Goal: Task Accomplishment & Management: Complete application form

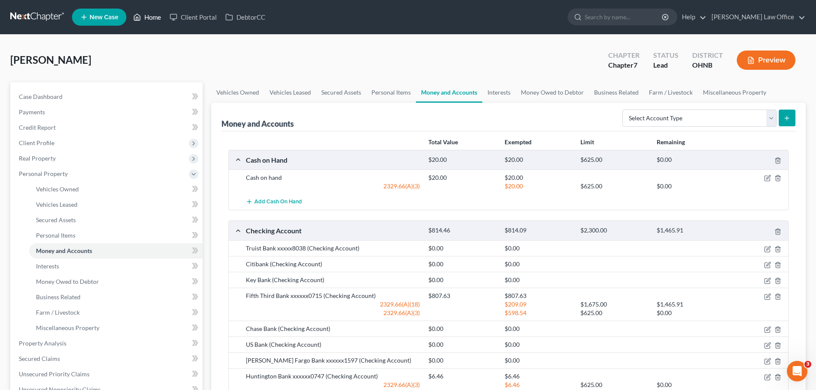
drag, startPoint x: 159, startPoint y: 19, endPoint x: 131, endPoint y: 55, distance: 46.1
click at [159, 19] on link "Home" at bounding box center [147, 16] width 36 height 15
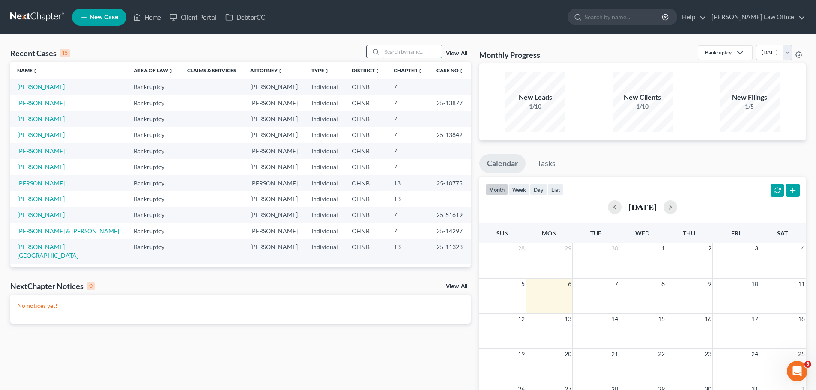
click at [397, 54] on input "search" at bounding box center [412, 51] width 60 height 12
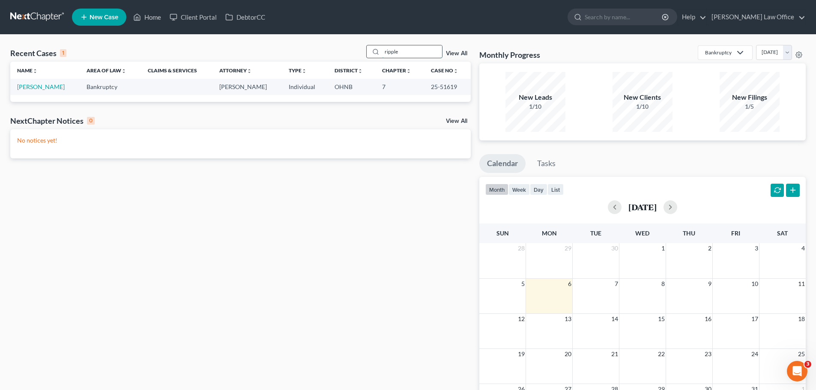
type input "ripple"
click at [28, 87] on link "[PERSON_NAME]" at bounding box center [41, 86] width 48 height 7
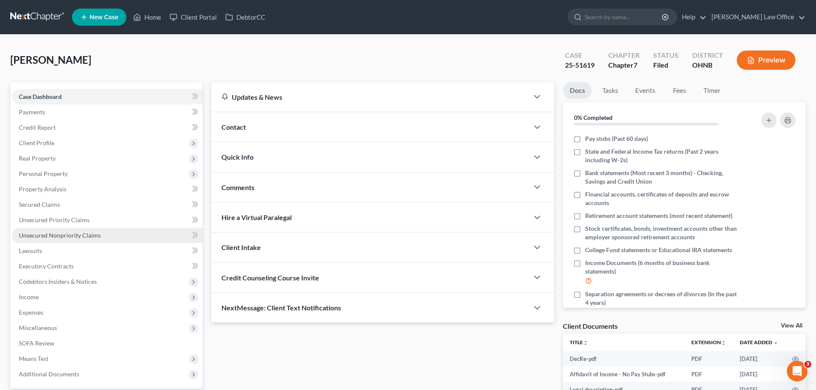
click at [68, 238] on span "Unsecured Nonpriority Claims" at bounding box center [60, 235] width 82 height 7
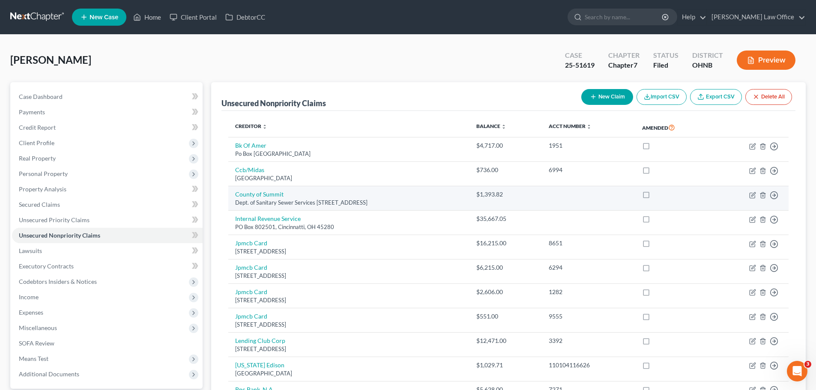
scroll to position [43, 0]
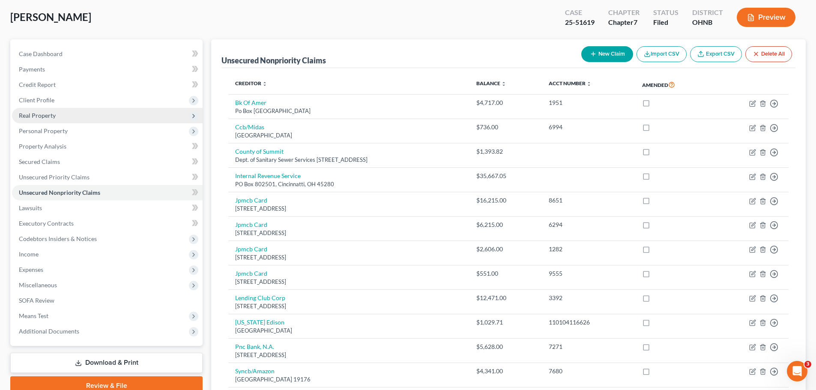
click at [39, 117] on span "Real Property" at bounding box center [37, 115] width 37 height 7
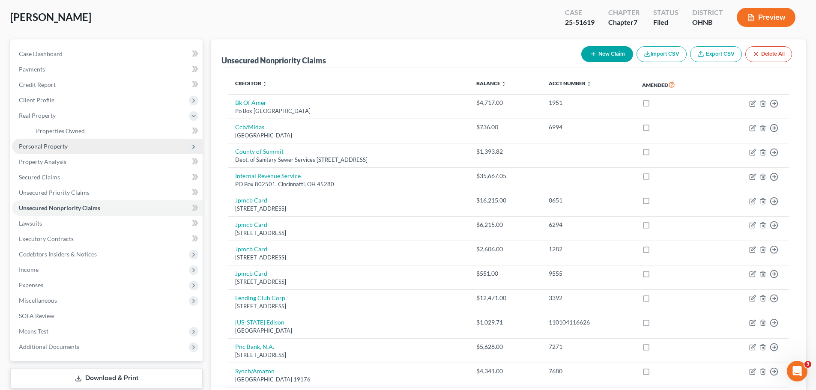
click at [67, 149] on span "Personal Property" at bounding box center [107, 146] width 191 height 15
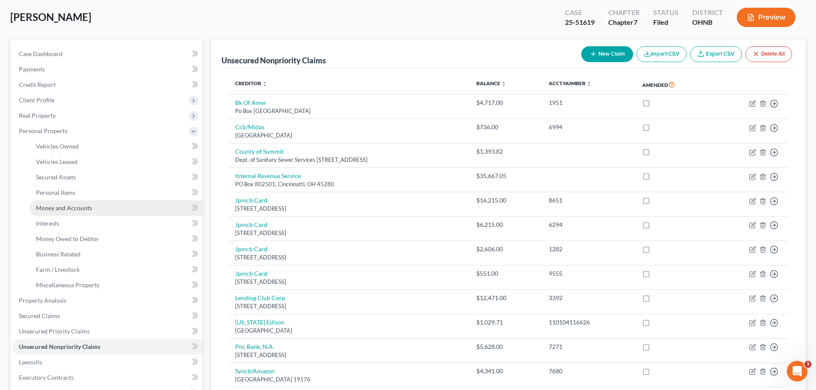
click at [63, 211] on span "Money and Accounts" at bounding box center [64, 207] width 56 height 7
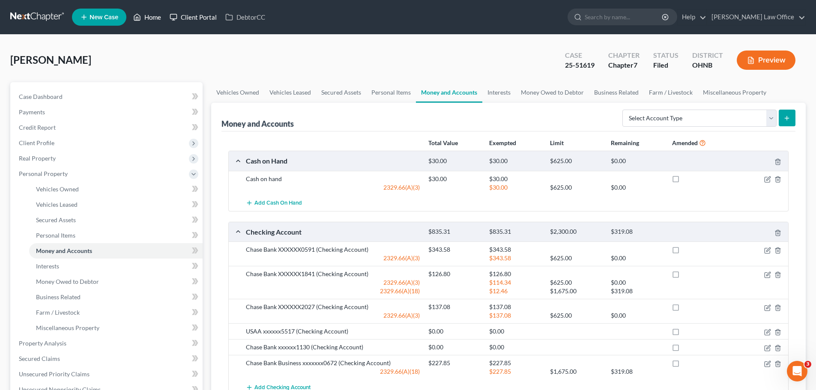
drag, startPoint x: 149, startPoint y: 22, endPoint x: 187, endPoint y: 17, distance: 37.6
click at [149, 22] on link "Home" at bounding box center [147, 16] width 36 height 15
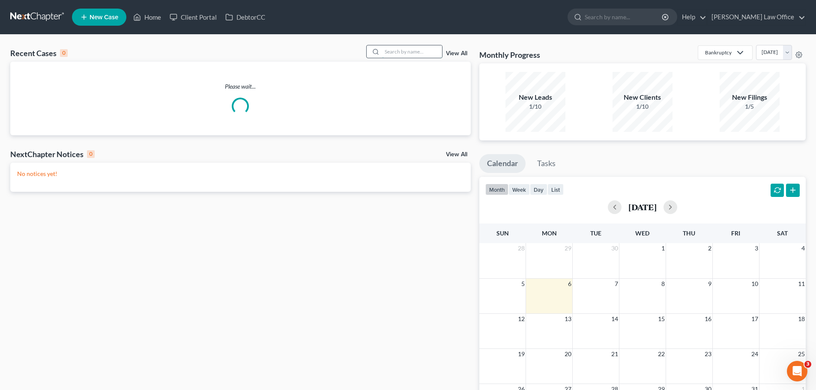
click at [391, 54] on input "search" at bounding box center [412, 51] width 60 height 12
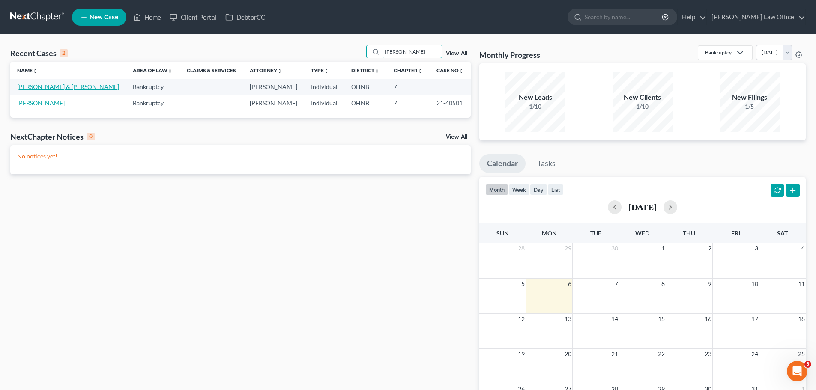
type input "[PERSON_NAME]"
click at [60, 87] on link "[PERSON_NAME] & [PERSON_NAME]" at bounding box center [68, 86] width 102 height 7
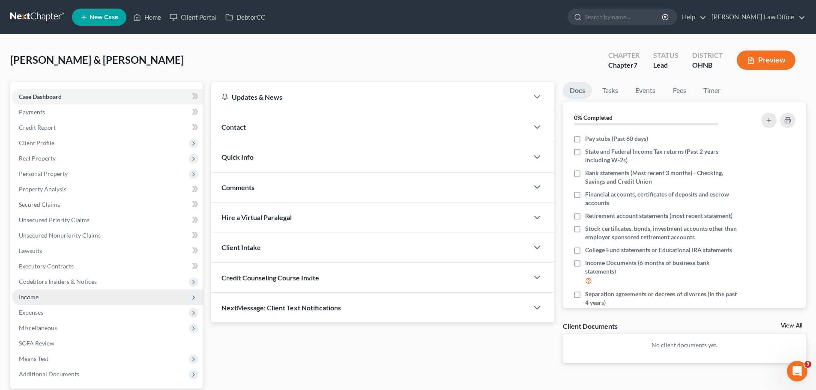
click at [49, 296] on span "Income" at bounding box center [107, 296] width 191 height 15
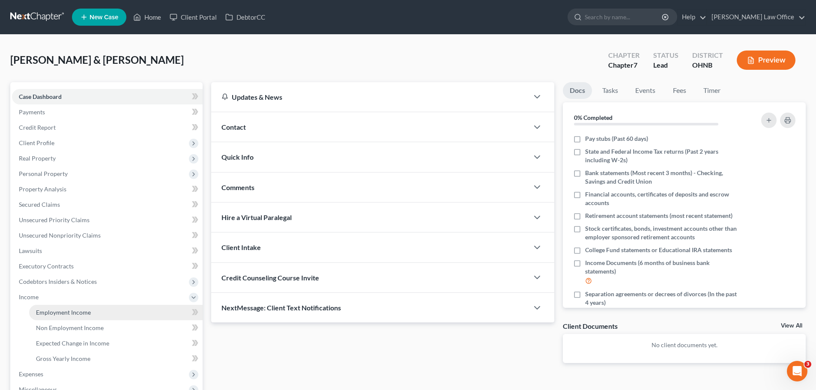
click at [85, 314] on span "Employment Income" at bounding box center [63, 312] width 55 height 7
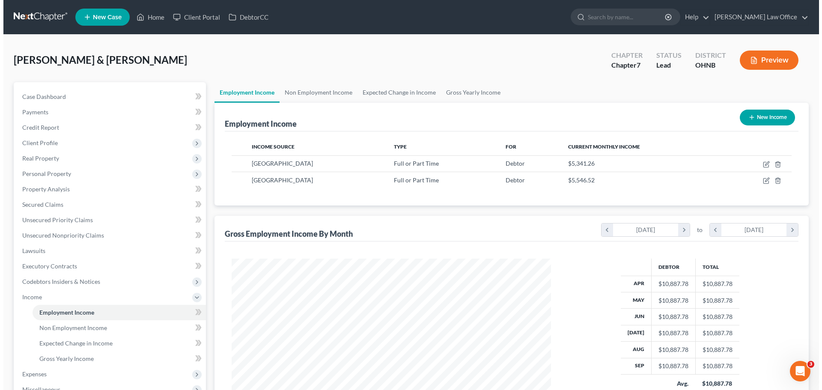
scroll to position [160, 337]
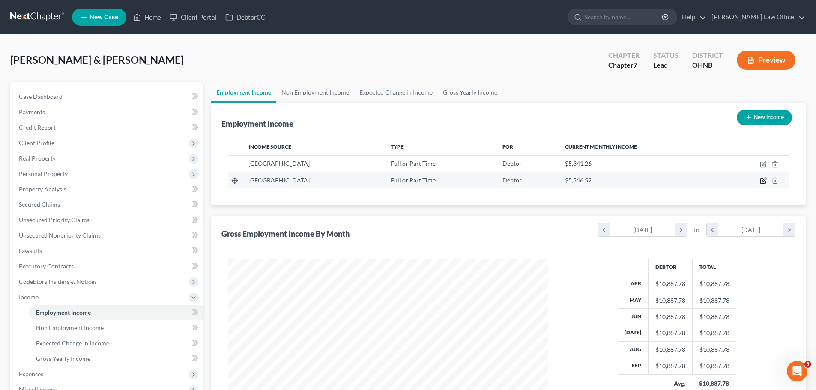
click at [764, 182] on icon "button" at bounding box center [763, 180] width 7 height 7
select select "0"
select select "36"
select select "0"
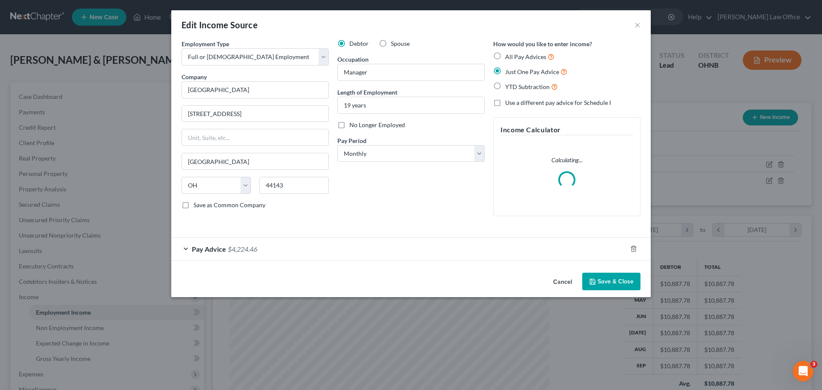
scroll to position [161, 340]
click at [336, 249] on div "Pay Advice $4,224.46" at bounding box center [399, 249] width 456 height 23
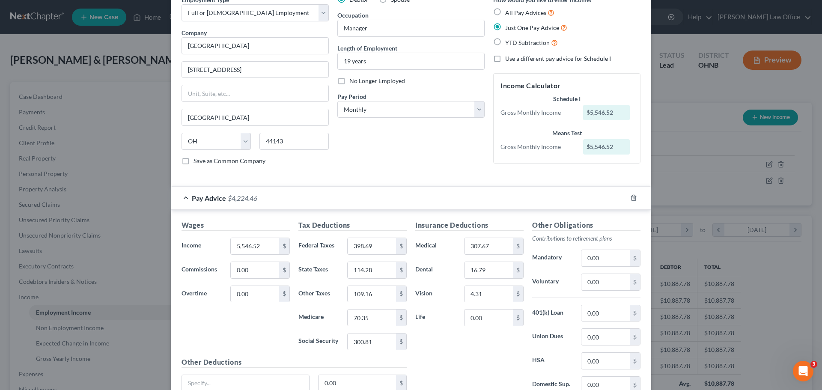
scroll to position [86, 0]
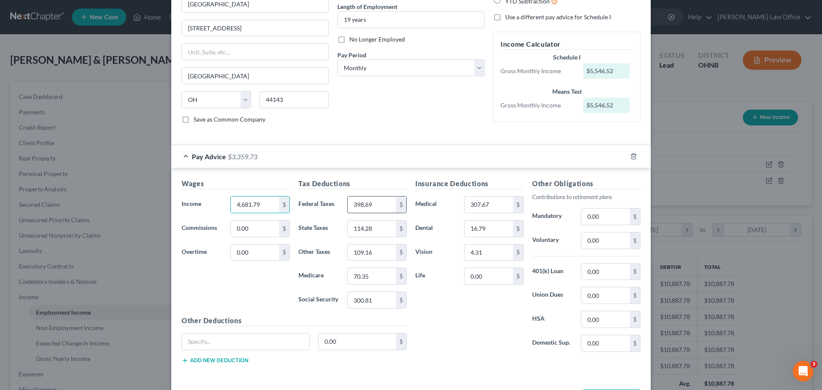
type input "4,681.79"
type input "316.66"
type input "94.69"
click at [371, 251] on input "109.16" at bounding box center [372, 253] width 48 height 16
type input "186.37"
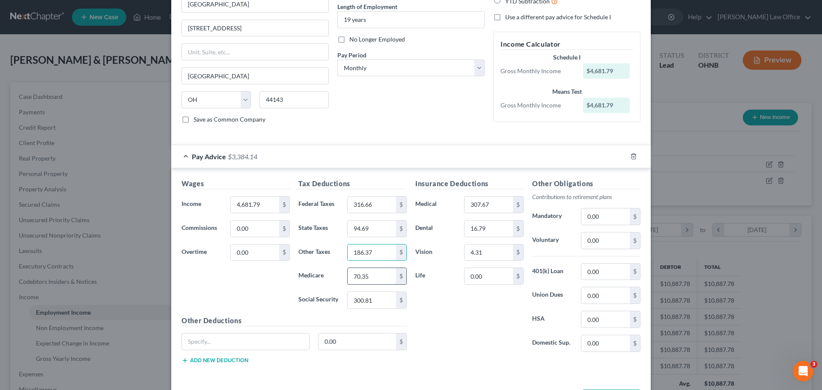
click at [376, 273] on input "70.35" at bounding box center [372, 276] width 48 height 16
type input "252.62"
click at [382, 302] on input "300.81" at bounding box center [372, 300] width 48 height 16
type input "316.66"
drag, startPoint x: 472, startPoint y: 339, endPoint x: 459, endPoint y: 254, distance: 86.2
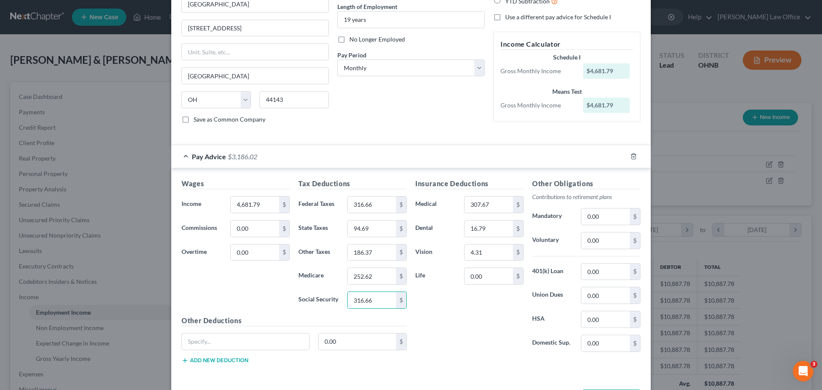
click at [471, 335] on div "Insurance Deductions Medical 307.67 $ Dental 16.79 $ Vision 4.31 $ Life 0.00 $" at bounding box center [469, 269] width 117 height 180
click at [498, 215] on div "Insurance Deductions Medical 307.67 $ Dental 16.79 $ Vision 4.31 $ Life 0.00 $" at bounding box center [469, 269] width 117 height 180
click at [495, 208] on input "307.67" at bounding box center [489, 205] width 48 height 16
click at [495, 208] on input "2,761.00" at bounding box center [489, 205] width 48 height 16
drag, startPoint x: 495, startPoint y: 207, endPoint x: 463, endPoint y: 204, distance: 32.2
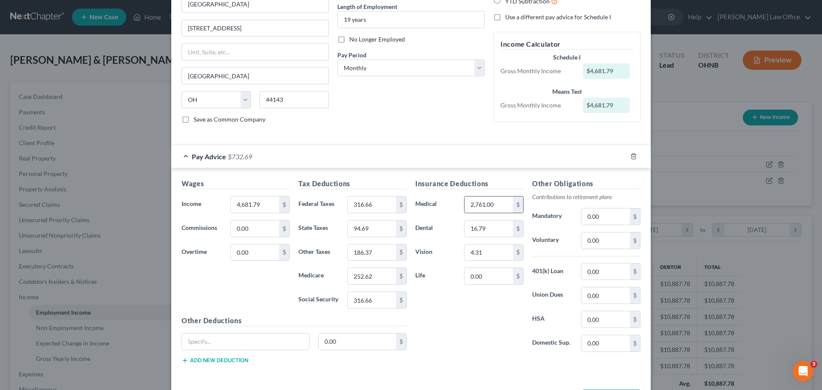
click at [465, 204] on input "2,761.00" at bounding box center [489, 205] width 48 height 16
type input "314.85"
click at [493, 231] on input "16.79" at bounding box center [489, 229] width 48 height 16
type input "17.08"
click at [490, 255] on input "4.31" at bounding box center [489, 253] width 48 height 16
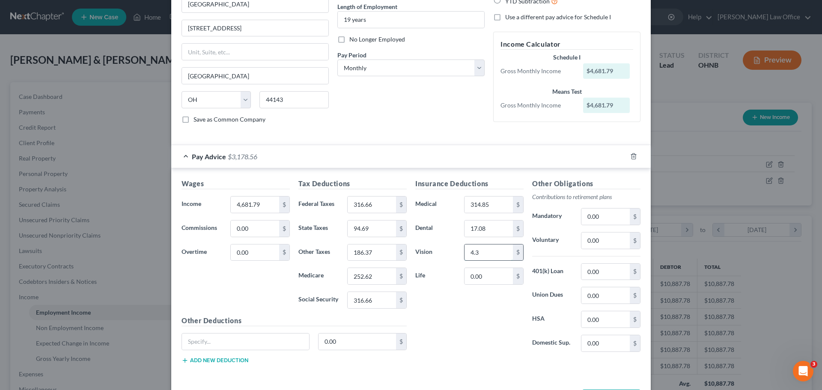
type input "4.31"
click at [489, 271] on input "0.00" at bounding box center [489, 276] width 48 height 16
click at [605, 322] on input "0.00" at bounding box center [606, 319] width 48 height 16
type input "271.04"
click at [609, 244] on input "0.00" at bounding box center [606, 241] width 48 height 16
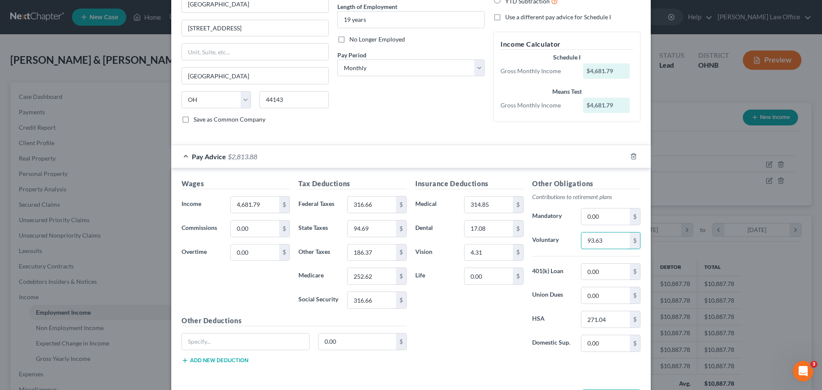
type input "93.63"
click at [482, 310] on div "Insurance Deductions Medical 314.85 $ Dental 17.08 $ Vision 4.31 $ Life 0.00 $" at bounding box center [469, 269] width 117 height 180
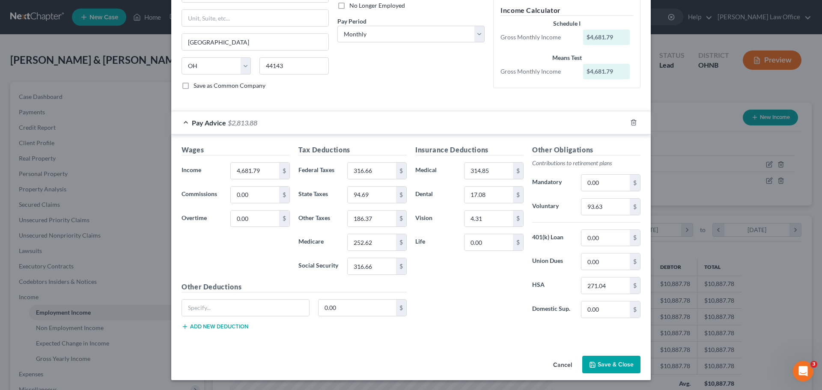
scroll to position [120, 0]
click at [486, 240] on input "0.00" at bounding box center [489, 242] width 48 height 16
click at [194, 311] on input "text" at bounding box center [245, 307] width 127 height 16
type input "Legal plan"
click at [343, 309] on input "0.00" at bounding box center [358, 307] width 78 height 16
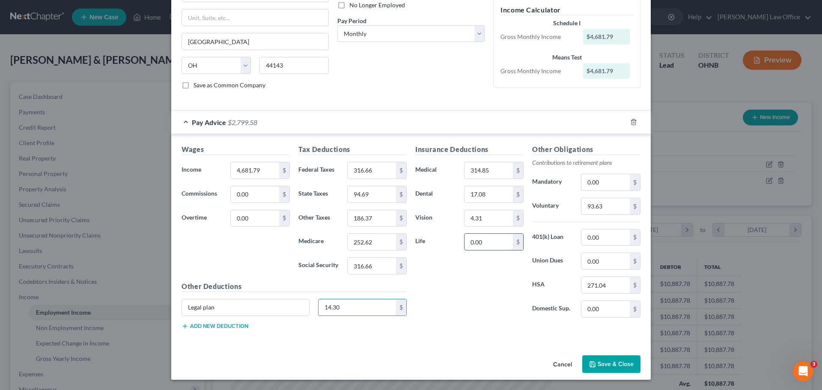
type input "14.30"
click at [486, 242] on input "0.00" at bounding box center [489, 242] width 48 height 16
type input "77.93"
click at [465, 289] on div "Insurance Deductions Medical 314.85 $ Dental 17.08 $ Vision 4.31 $ Life 77.93 $" at bounding box center [469, 234] width 117 height 180
click at [213, 331] on div "Other Deductions Legal plan 14.30 $ Add new deduction" at bounding box center [294, 308] width 234 height 55
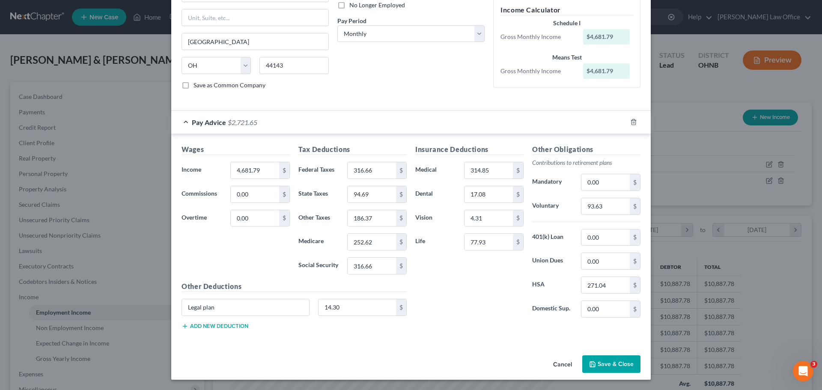
click at [218, 328] on button "Add new deduction" at bounding box center [215, 326] width 67 height 7
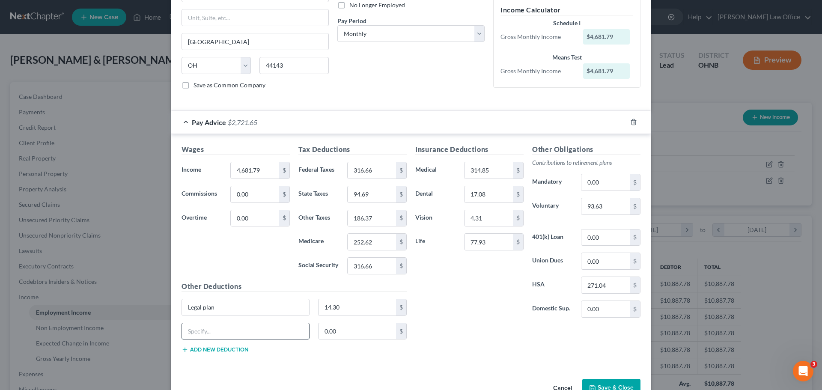
click at [218, 335] on input "text" at bounding box center [245, 331] width 127 height 16
type input "Accidental insurance"
click at [344, 332] on input "0.00" at bounding box center [358, 331] width 78 height 16
type input "8.97"
click at [475, 307] on div "Insurance Deductions Medical 314.85 $ Dental 17.08 $ Vision 4.31 $ Life 77.93 $" at bounding box center [469, 234] width 117 height 180
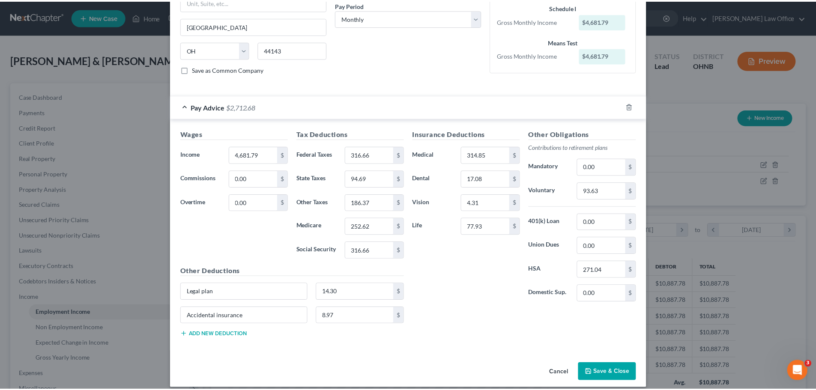
scroll to position [144, 0]
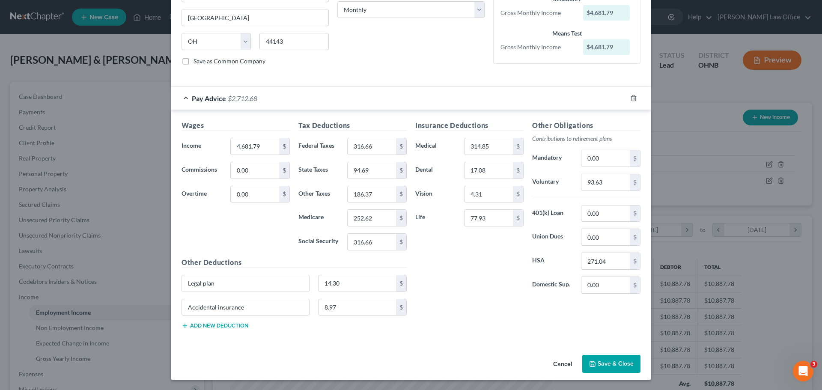
click at [594, 359] on button "Save & Close" at bounding box center [611, 364] width 58 height 18
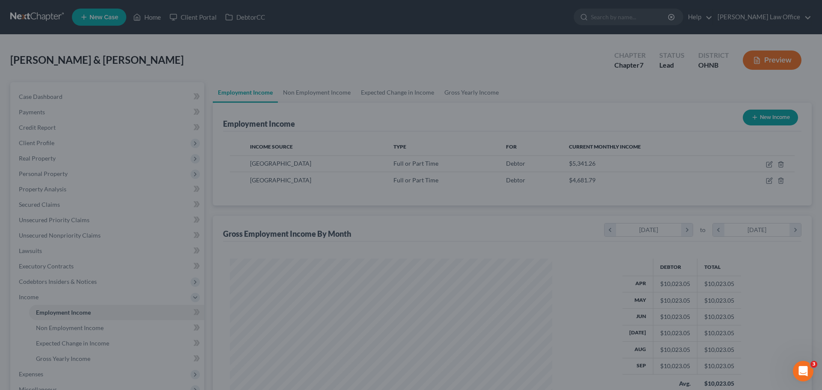
scroll to position [428060, 427883]
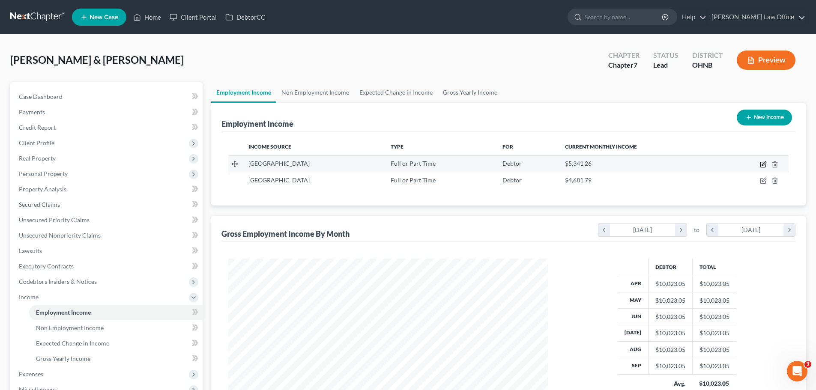
click at [761, 164] on icon "button" at bounding box center [763, 164] width 7 height 7
select select "0"
select select "36"
select select "0"
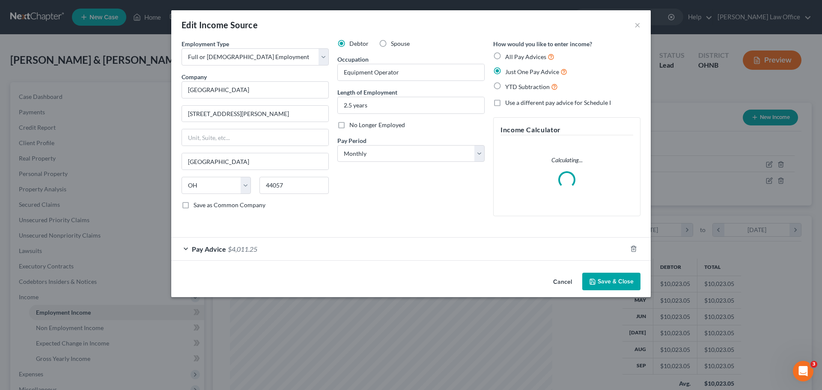
scroll to position [161, 340]
click at [267, 244] on div "Pay Advice $4,011.25" at bounding box center [399, 249] width 456 height 23
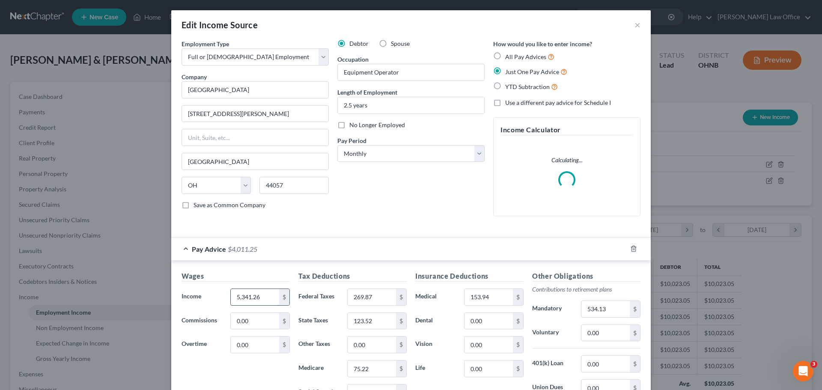
click at [260, 298] on input "5,341.26" at bounding box center [255, 297] width 48 height 16
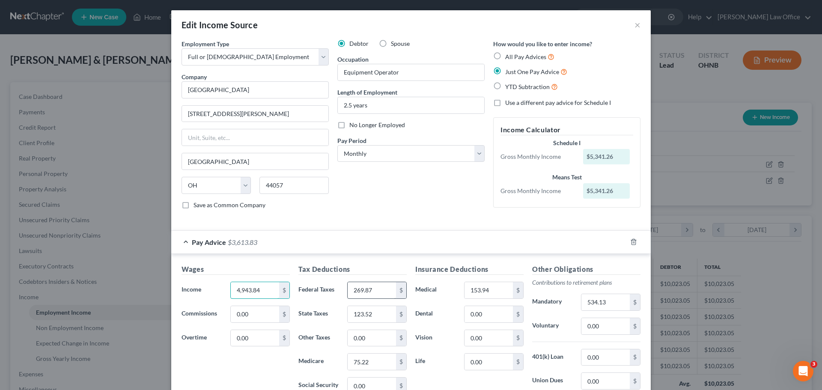
type input "4,943.84"
click at [377, 289] on input "269.87" at bounding box center [372, 290] width 48 height 16
type input "250.83"
drag, startPoint x: 380, startPoint y: 313, endPoint x: 373, endPoint y: 312, distance: 6.5
click at [379, 313] on input "123.52" at bounding box center [372, 314] width 48 height 16
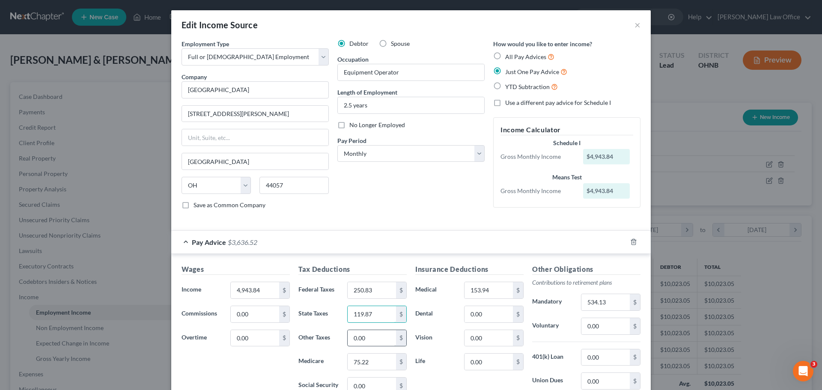
type input "119.87"
click at [373, 334] on input "0.00" at bounding box center [372, 338] width 48 height 16
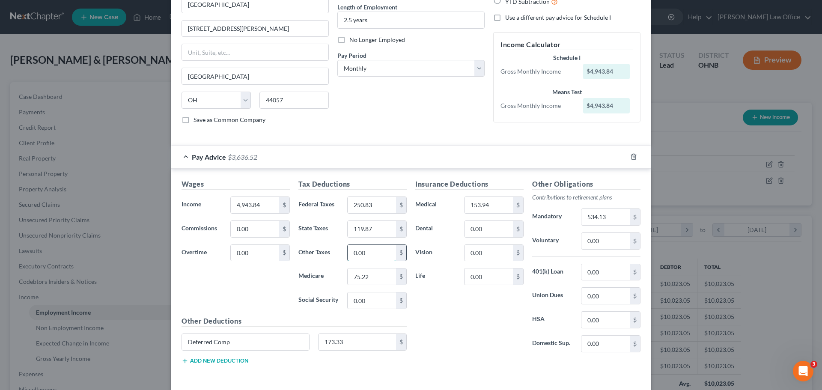
scroll to position [86, 0]
click at [376, 275] on input "75.22" at bounding box center [372, 276] width 48 height 16
type input "73.45"
click at [373, 303] on input "0.00" at bounding box center [372, 300] width 48 height 16
click at [489, 206] on input "153.94" at bounding box center [489, 205] width 48 height 16
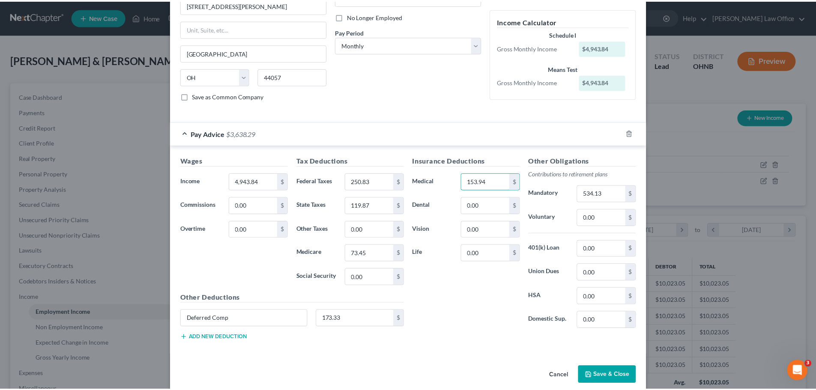
scroll to position [120, 0]
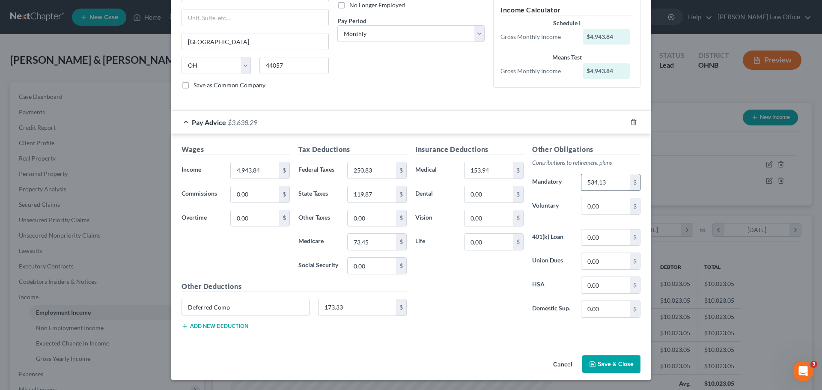
click at [608, 182] on input "534.13" at bounding box center [606, 182] width 48 height 16
type input "521.93"
drag, startPoint x: 498, startPoint y: 274, endPoint x: 521, endPoint y: 315, distance: 47.3
click at [494, 279] on div "Insurance Deductions Medical 153.94 $ Dental 0.00 $ Vision 0.00 $ Life 0.00 $" at bounding box center [469, 234] width 117 height 180
click at [600, 358] on button "Save & Close" at bounding box center [611, 364] width 58 height 18
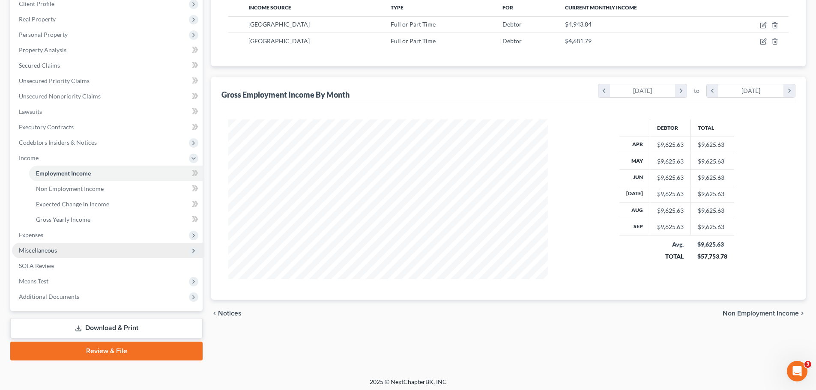
scroll to position [142, 0]
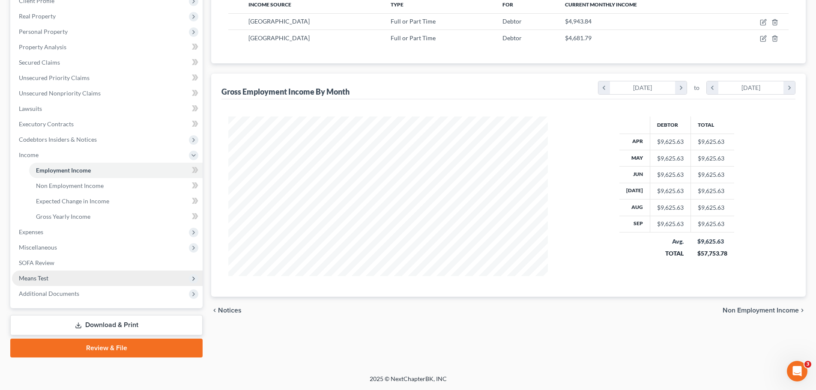
click at [49, 279] on span "Means Test" at bounding box center [107, 278] width 191 height 15
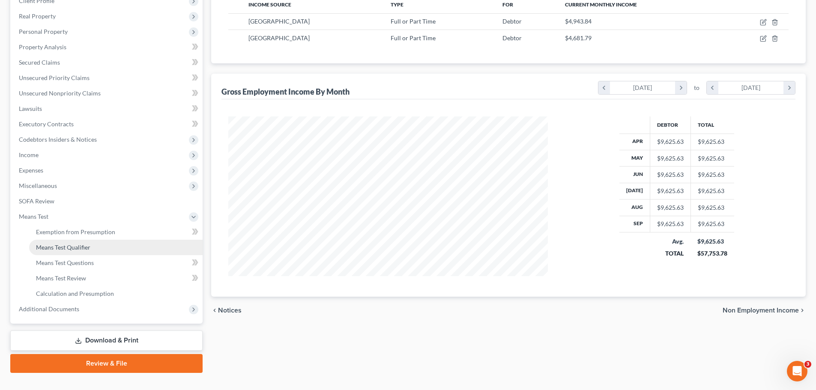
click at [84, 248] on span "Means Test Qualifier" at bounding box center [63, 247] width 54 height 7
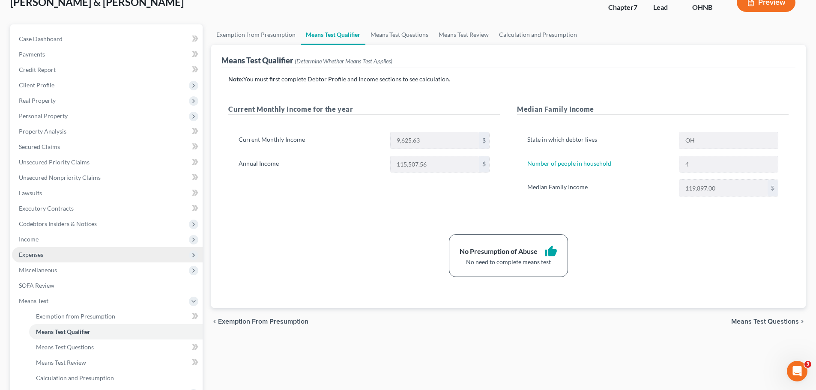
scroll to position [43, 0]
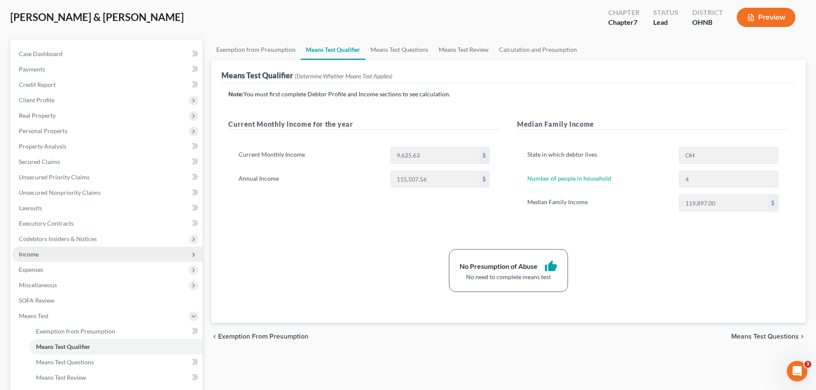
click at [42, 258] on span "Income" at bounding box center [107, 254] width 191 height 15
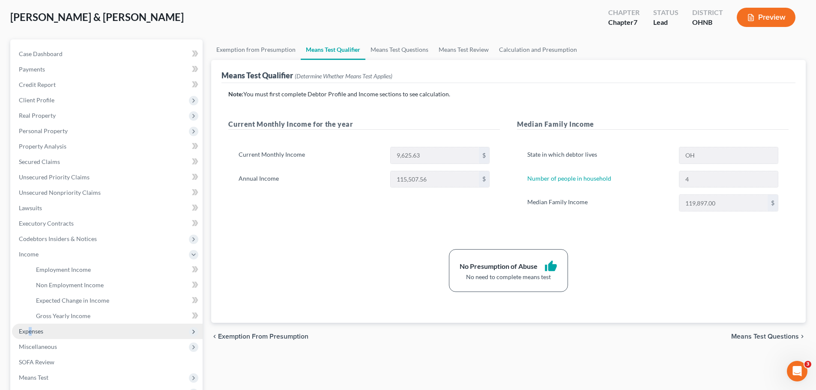
click at [30, 326] on span "Expenses" at bounding box center [107, 331] width 191 height 15
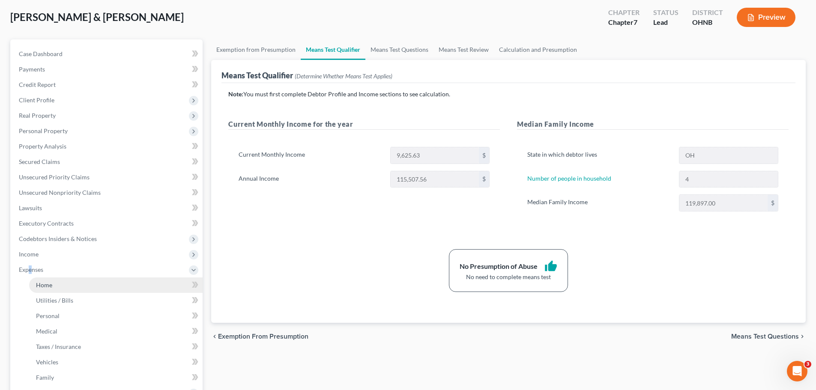
click at [46, 288] on span "Home" at bounding box center [44, 284] width 16 height 7
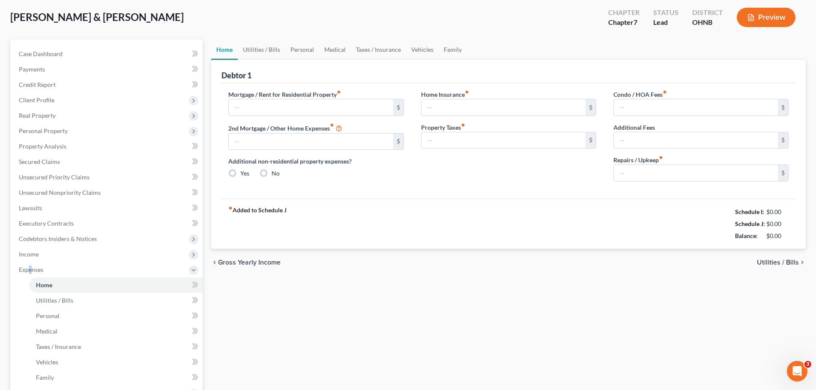
type input "778.28"
type input "0.00"
radio input "true"
type input "0.00"
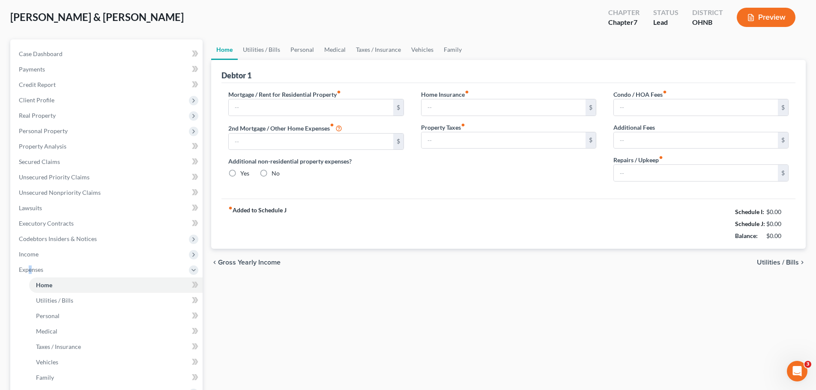
type input "0.00"
type input "125.00"
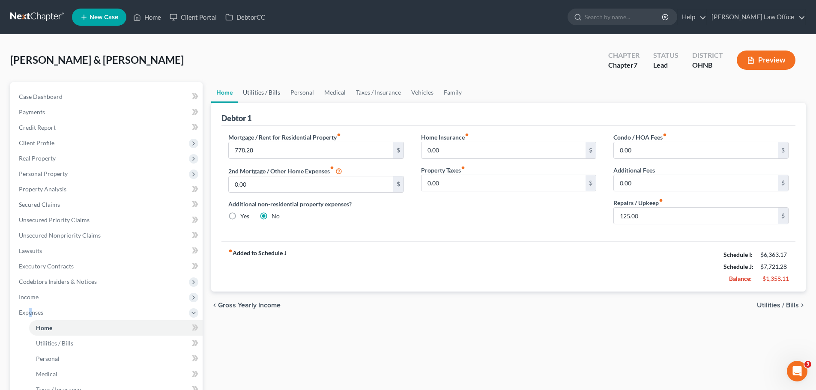
click at [271, 94] on link "Utilities / Bills" at bounding box center [262, 92] width 48 height 21
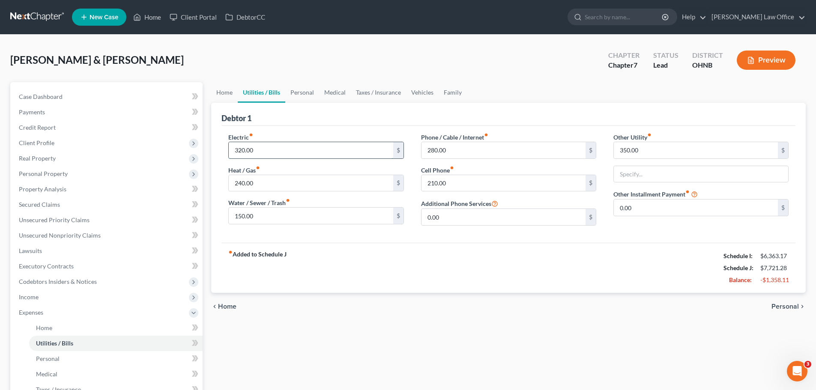
click at [274, 145] on input "320.00" at bounding box center [311, 150] width 164 height 16
type input "220.00"
click at [274, 176] on input "240.00" at bounding box center [311, 183] width 164 height 16
type input "60.00"
click at [292, 250] on div "fiber_manual_record Added to Schedule J Schedule I: $6,363.17 Schedule J: $7,44…" at bounding box center [508, 268] width 574 height 50
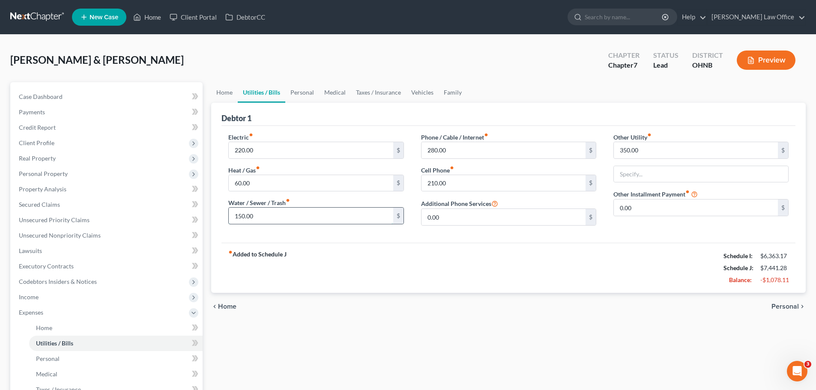
click at [274, 215] on input "150.00" at bounding box center [311, 216] width 164 height 16
type input "100.00"
click at [374, 256] on div "fiber_manual_record Added to Schedule J Schedule I: $6,363.17 Schedule J: $7,39…" at bounding box center [508, 268] width 574 height 50
click at [469, 149] on input "280.00" at bounding box center [503, 150] width 164 height 16
type input "175.00"
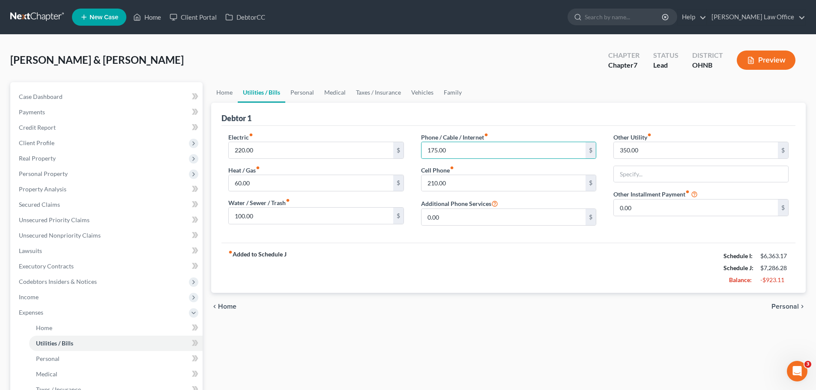
drag, startPoint x: 538, startPoint y: 262, endPoint x: 499, endPoint y: 260, distance: 39.1
click at [538, 262] on div "fiber_manual_record Added to Schedule J Schedule I: $6,363.17 Schedule J: $7,28…" at bounding box center [508, 268] width 574 height 50
click at [301, 93] on link "Personal" at bounding box center [302, 92] width 34 height 21
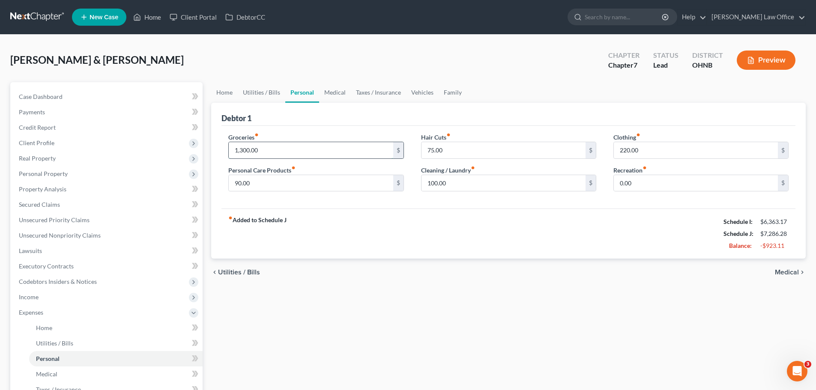
click at [289, 152] on input "1,300.00" at bounding box center [311, 150] width 164 height 16
type input "1,200.00"
click at [325, 229] on div "fiber_manual_record Added to Schedule J Schedule I: $6,363.17 Schedule J: $7,18…" at bounding box center [508, 234] width 574 height 50
click at [275, 188] on input "90.00" at bounding box center [311, 183] width 164 height 16
type input "75.00"
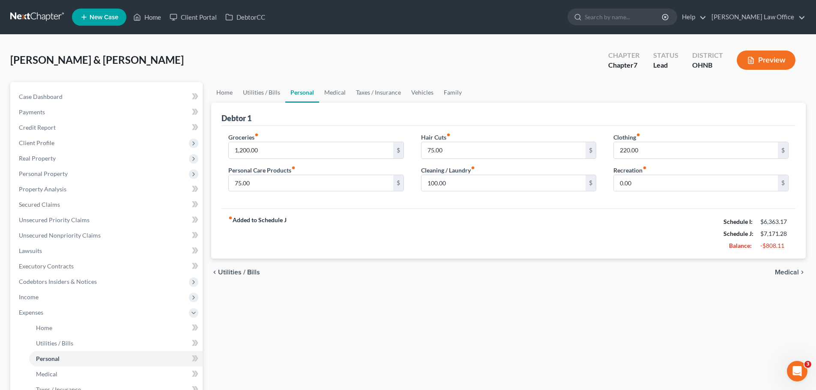
drag, startPoint x: 406, startPoint y: 219, endPoint x: 435, endPoint y: 248, distance: 41.5
click at [406, 221] on div "fiber_manual_record Added to Schedule J Schedule I: $6,363.17 Schedule J: $7,17…" at bounding box center [508, 234] width 574 height 50
click at [648, 151] on input "220.00" at bounding box center [696, 150] width 164 height 16
type input "100.00"
click at [579, 231] on div "fiber_manual_record Added to Schedule J Schedule I: $6,363.17 Schedule J: $7,05…" at bounding box center [508, 234] width 574 height 50
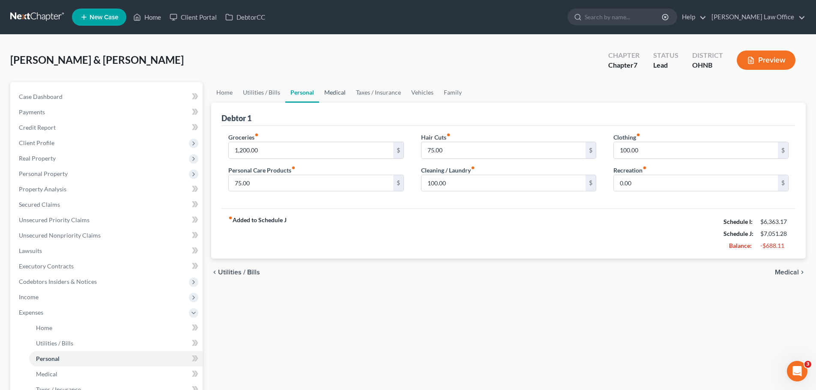
click at [332, 89] on link "Medical" at bounding box center [335, 92] width 32 height 21
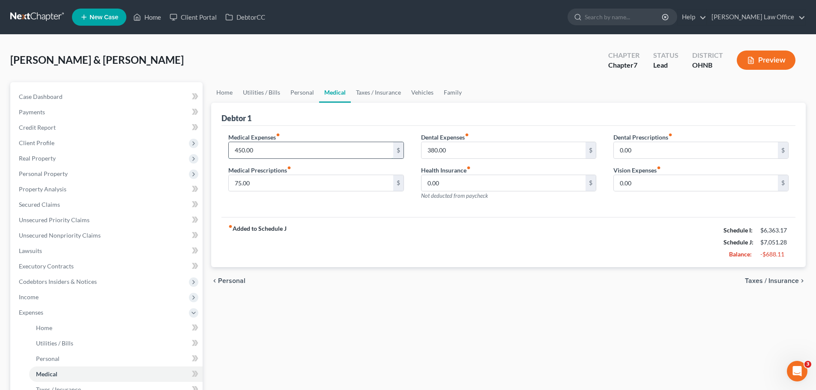
click at [297, 144] on input "450.00" at bounding box center [311, 150] width 164 height 16
type input "100.00"
drag, startPoint x: 293, startPoint y: 211, endPoint x: 300, endPoint y: 211, distance: 6.9
click at [293, 209] on div "Medical Expenses fiber_manual_record 100.00 $ Medical Prescriptions fiber_manua…" at bounding box center [508, 172] width 574 height 92
click at [377, 96] on link "Taxes / Insurance" at bounding box center [378, 92] width 55 height 21
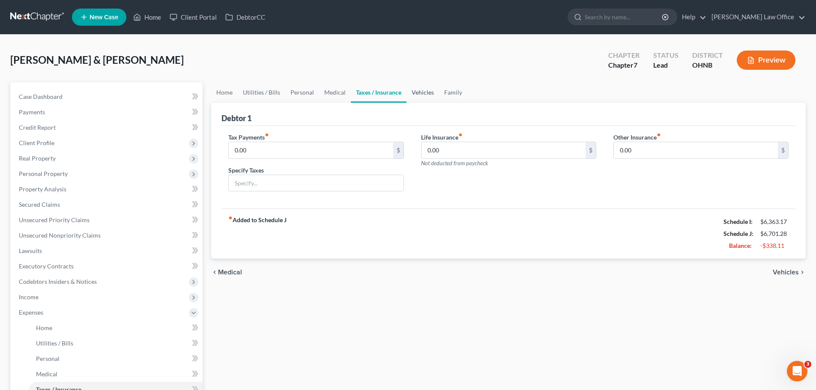
click at [416, 92] on link "Vehicles" at bounding box center [422, 92] width 33 height 21
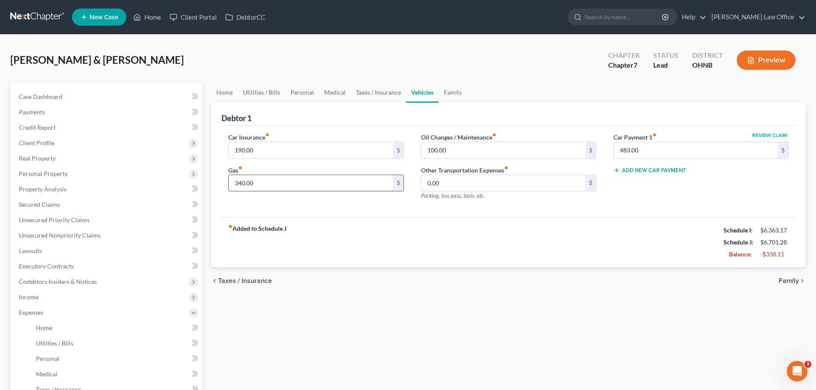
click at [283, 184] on input "340.00" at bounding box center [311, 183] width 164 height 16
type input "250.00"
click at [341, 244] on div "fiber_manual_record Added to Schedule J Schedule I: $6,363.17 Schedule J: $6,61…" at bounding box center [508, 242] width 574 height 50
click at [451, 93] on link "Family" at bounding box center [452, 92] width 28 height 21
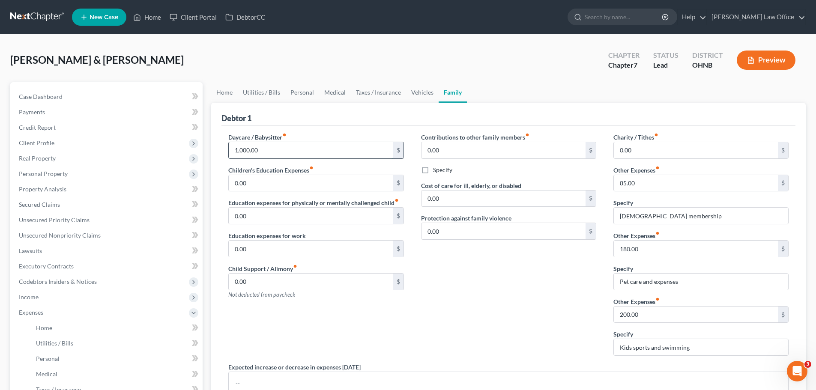
click at [290, 148] on input "1,000.00" at bounding box center [311, 150] width 164 height 16
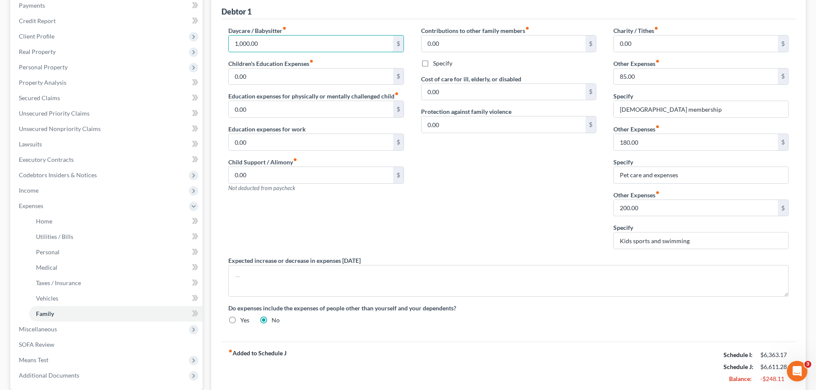
scroll to position [86, 0]
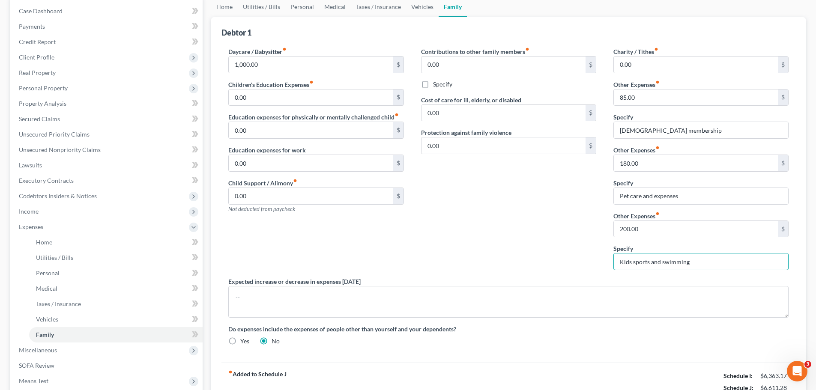
drag, startPoint x: 689, startPoint y: 260, endPoint x: 602, endPoint y: 268, distance: 88.2
click at [602, 268] on div "Daycare / Babysitter fiber_manual_record 1,000.00 $ Children's Education Expens…" at bounding box center [508, 199] width 577 height 305
click at [537, 235] on div "Contributions to other family members fiber_manual_record 0.00 $ Specify Cost o…" at bounding box center [508, 162] width 192 height 230
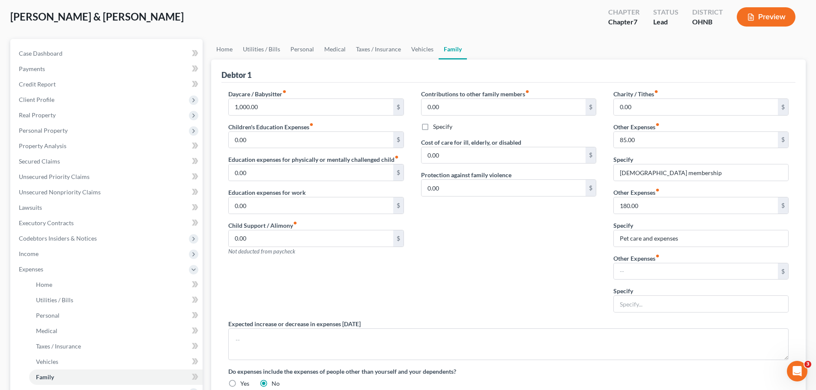
scroll to position [43, 0]
click at [276, 109] on input "1,000.00" at bounding box center [311, 107] width 164 height 16
click at [512, 250] on div "Contributions to other family members fiber_manual_record 0.00 $ Specify Cost o…" at bounding box center [508, 205] width 192 height 230
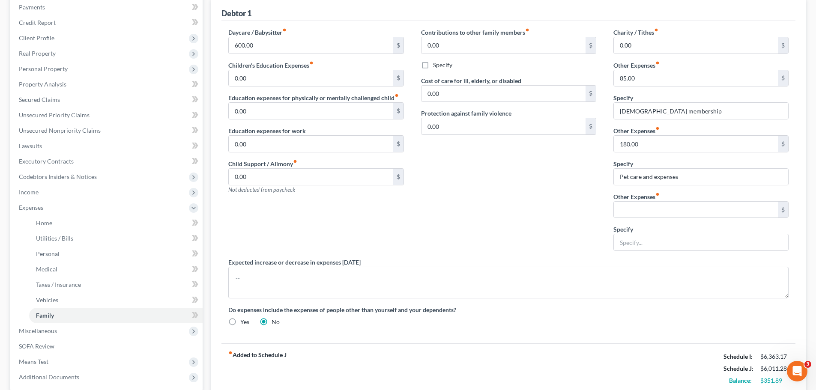
scroll to position [103, 0]
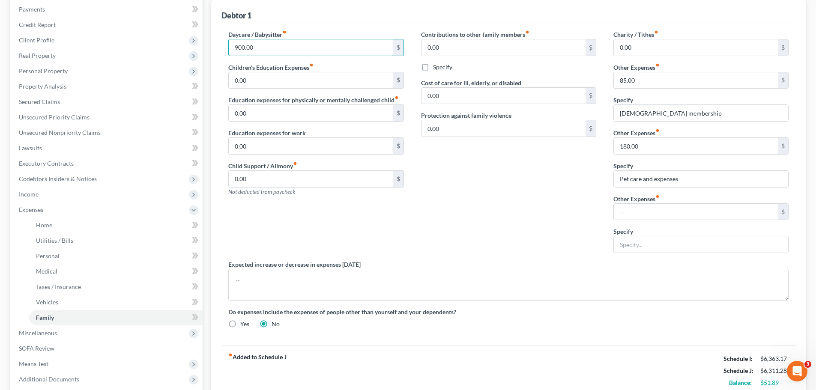
type input "900.00"
click at [532, 231] on div "Contributions to other family members fiber_manual_record 0.00 $ Specify Cost o…" at bounding box center [508, 145] width 192 height 230
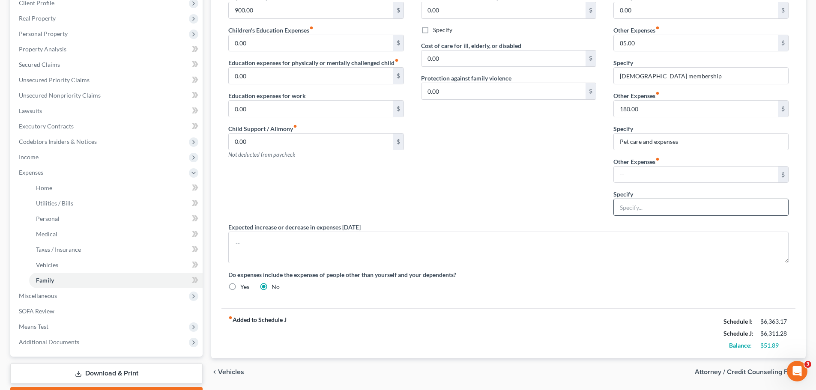
scroll to position [17, 0]
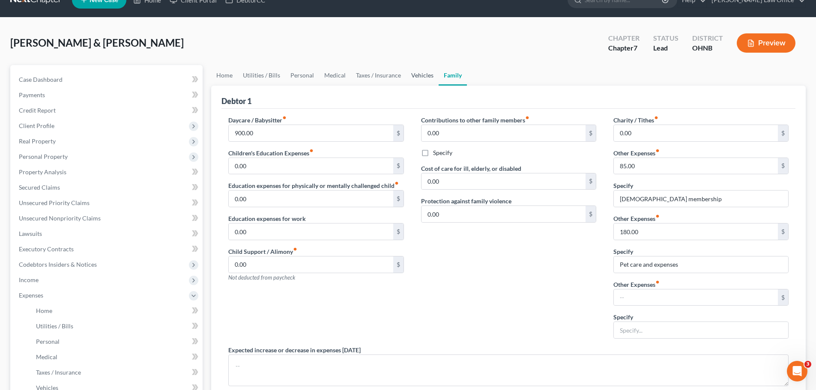
click at [414, 75] on link "Vehicles" at bounding box center [422, 75] width 33 height 21
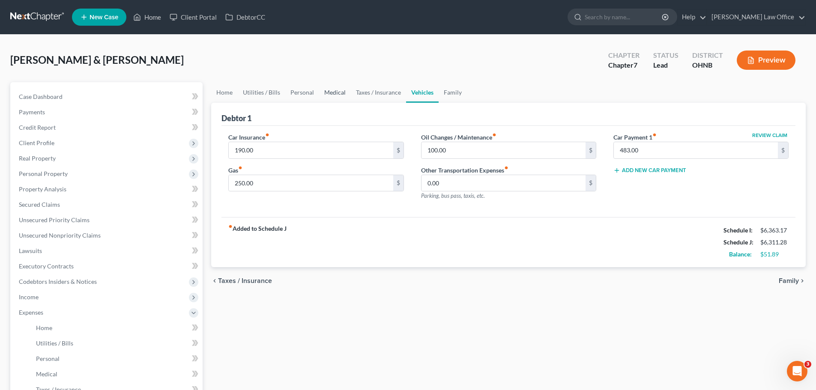
click at [338, 89] on link "Medical" at bounding box center [335, 92] width 32 height 21
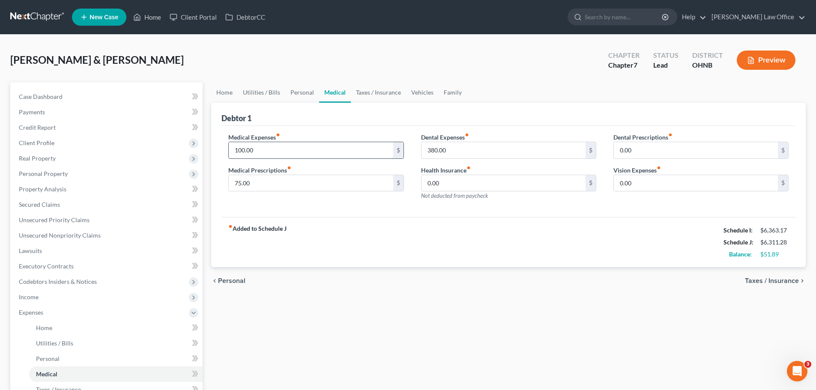
click at [290, 149] on input "100.00" at bounding box center [311, 150] width 164 height 16
type input "75.00"
click at [365, 215] on div "Medical Expenses fiber_manual_record 75.00 $ Medical Prescriptions fiber_manual…" at bounding box center [508, 172] width 574 height 92
click at [302, 92] on link "Personal" at bounding box center [302, 92] width 34 height 21
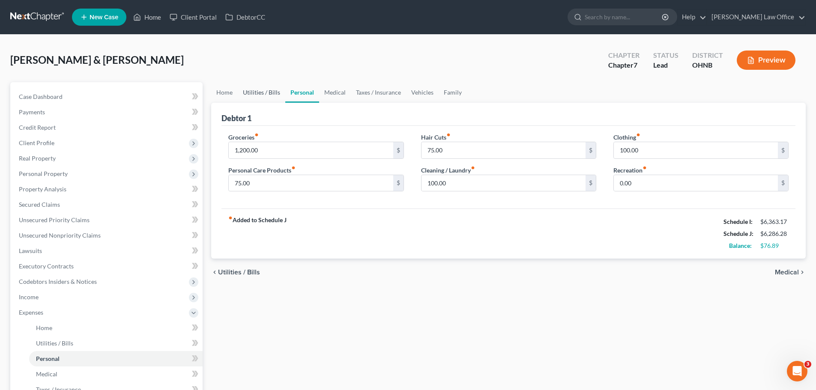
click at [258, 95] on link "Utilities / Bills" at bounding box center [262, 92] width 48 height 21
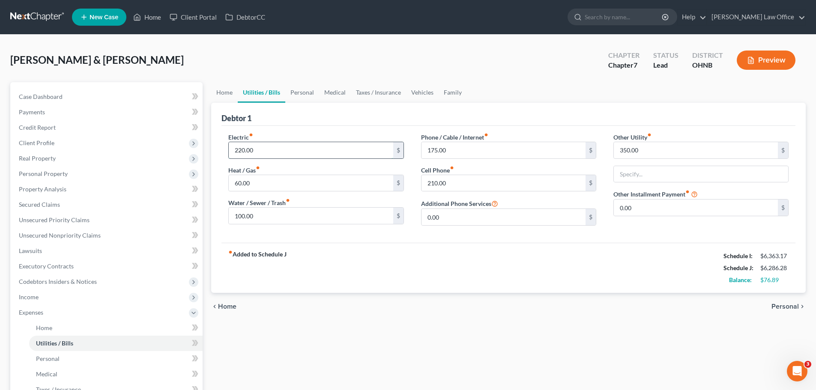
click at [263, 152] on input "220.00" at bounding box center [311, 150] width 164 height 16
type input "250.00"
drag, startPoint x: 379, startPoint y: 245, endPoint x: 444, endPoint y: 269, distance: 69.2
click at [379, 246] on div "fiber_manual_record Added to Schedule J Schedule I: $6,363.17 Schedule J: $6,31…" at bounding box center [508, 268] width 574 height 50
click at [456, 152] on input "175.00" at bounding box center [503, 150] width 164 height 16
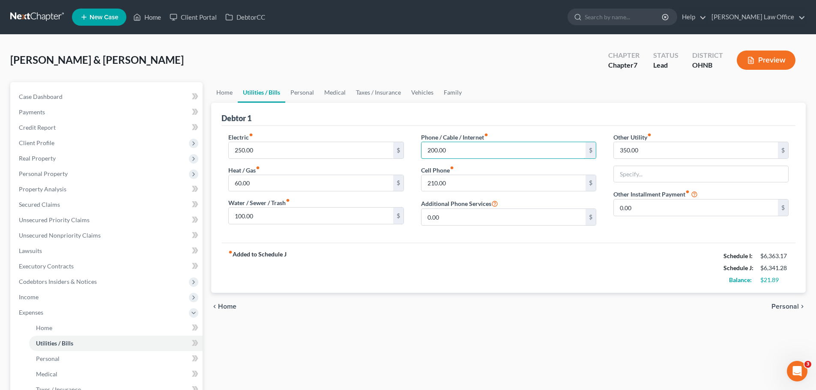
type input "200.00"
click at [475, 262] on div "fiber_manual_record Added to Schedule J Schedule I: $6,363.17 Schedule J: $6,34…" at bounding box center [508, 268] width 574 height 50
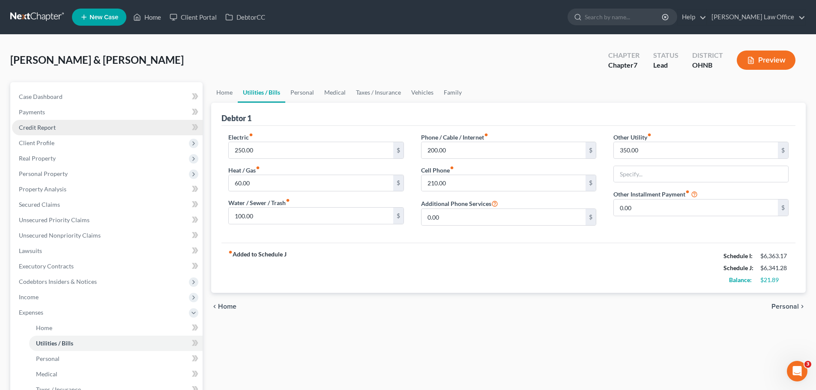
click at [56, 128] on link "Credit Report" at bounding box center [107, 127] width 191 height 15
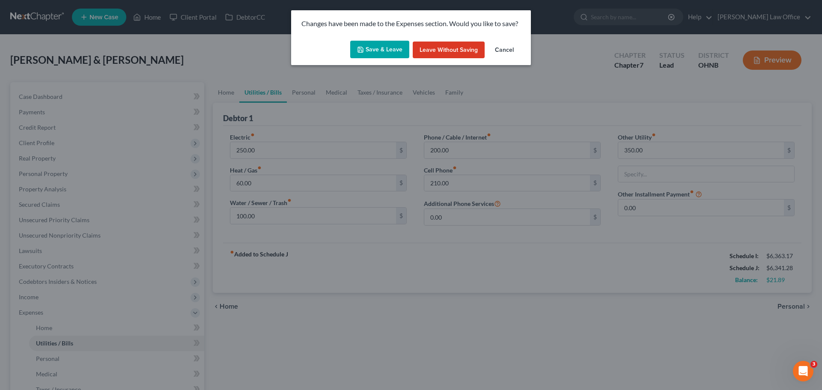
click at [379, 54] on button "Save & Leave" at bounding box center [379, 50] width 59 height 18
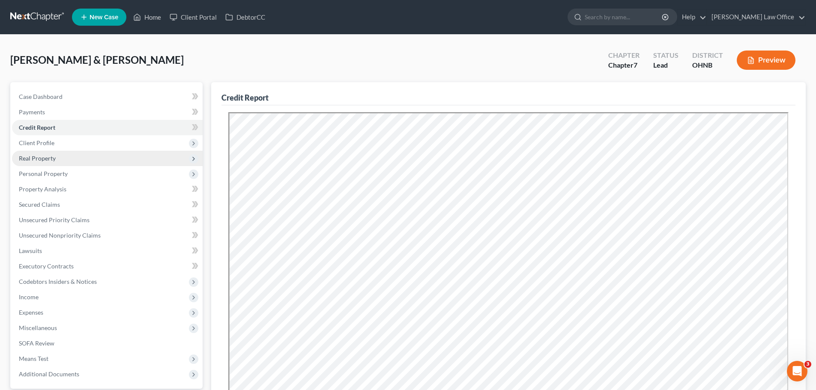
drag, startPoint x: 44, startPoint y: 146, endPoint x: 83, endPoint y: 152, distance: 39.4
click at [44, 146] on span "Client Profile" at bounding box center [37, 142] width 36 height 7
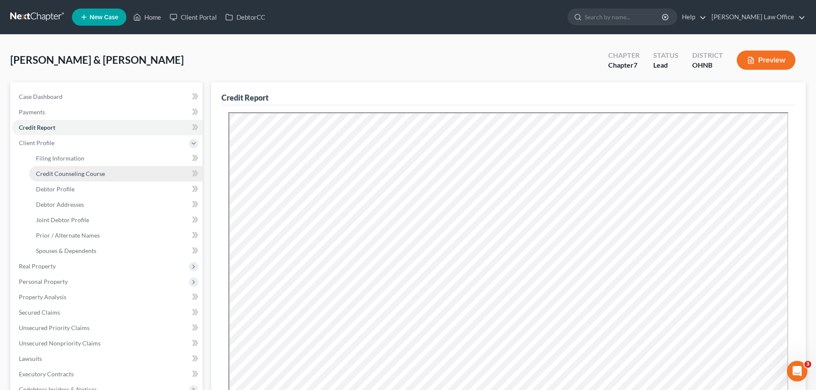
click at [75, 174] on span "Credit Counseling Course" at bounding box center [70, 173] width 69 height 7
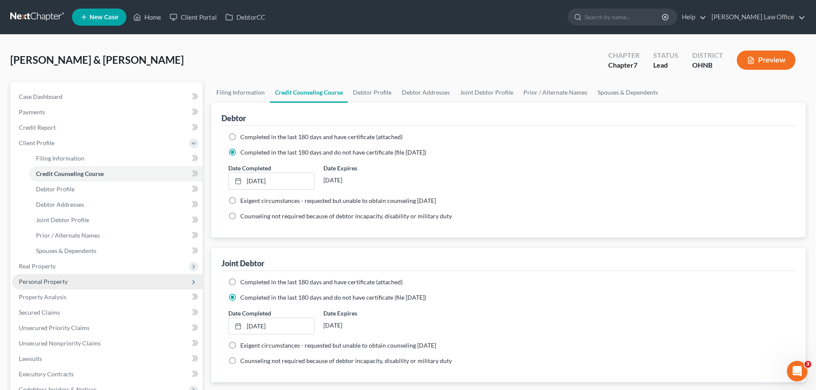
click at [52, 280] on span "Personal Property" at bounding box center [43, 281] width 49 height 7
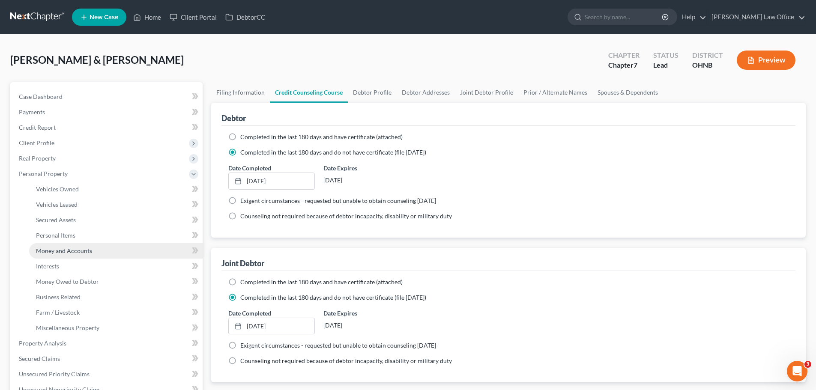
click at [74, 254] on link "Money and Accounts" at bounding box center [115, 250] width 173 height 15
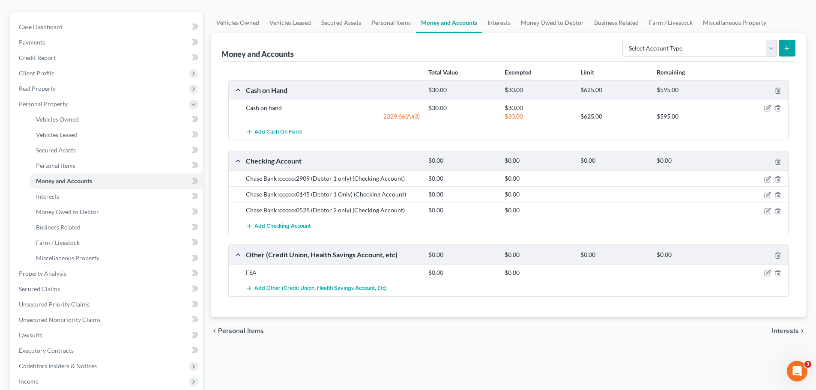
scroll to position [86, 0]
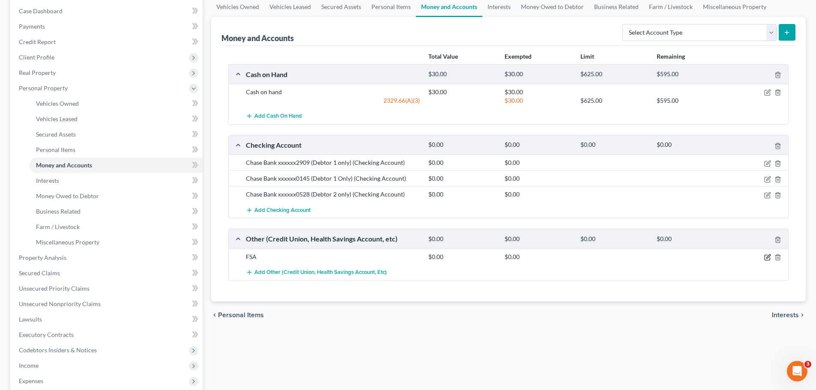
click at [766, 258] on icon "button" at bounding box center [768, 256] width 4 height 4
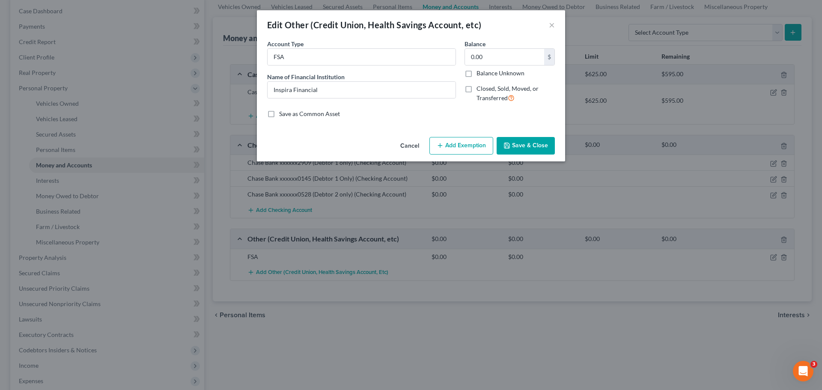
click at [523, 144] on button "Save & Close" at bounding box center [526, 146] width 58 height 18
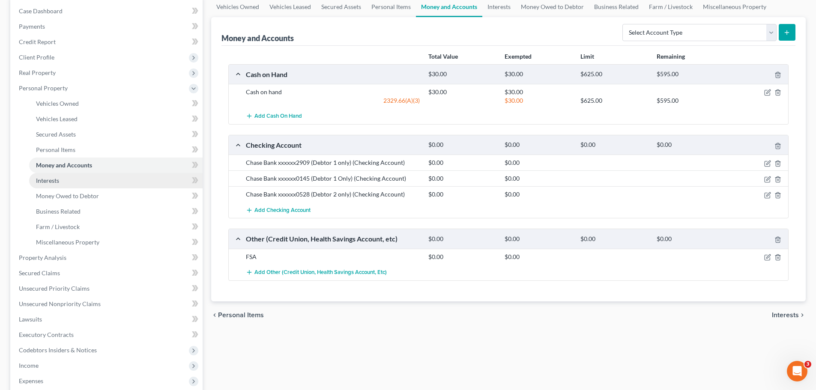
click at [60, 184] on link "Interests" at bounding box center [115, 180] width 173 height 15
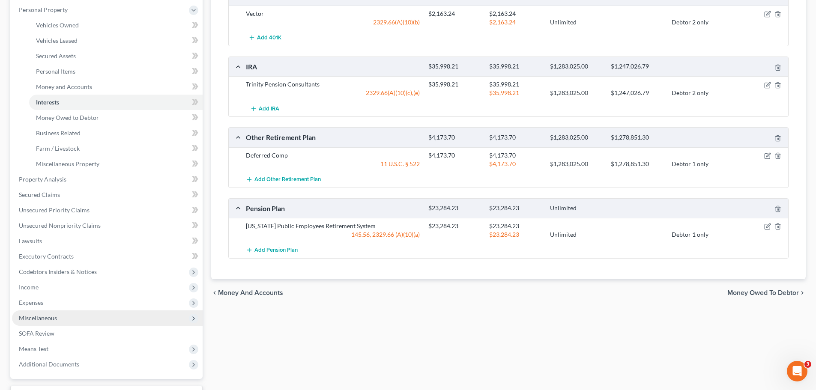
scroll to position [171, 0]
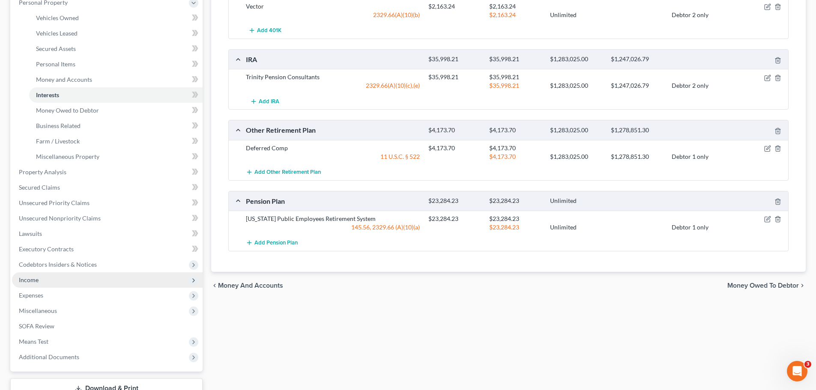
drag, startPoint x: 35, startPoint y: 284, endPoint x: 44, endPoint y: 286, distance: 8.8
click at [35, 284] on span "Income" at bounding box center [107, 279] width 191 height 15
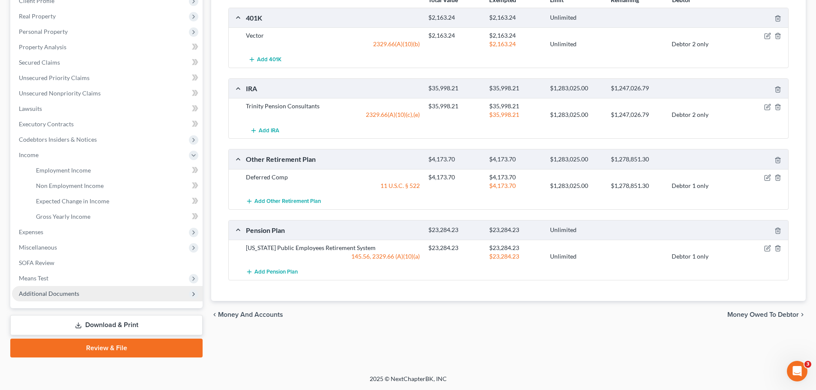
scroll to position [142, 0]
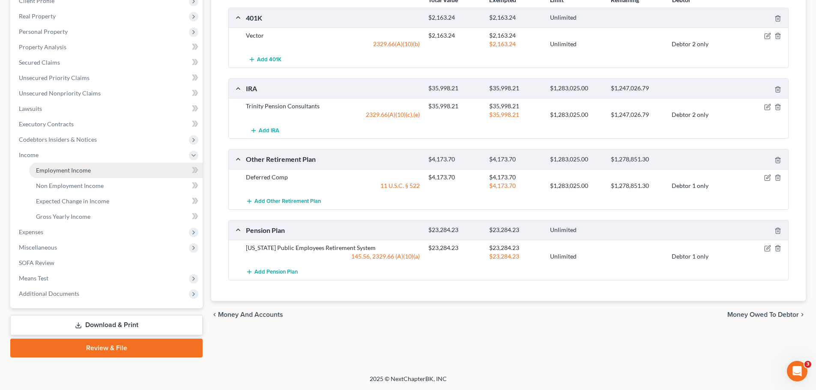
click at [85, 168] on span "Employment Income" at bounding box center [63, 170] width 55 height 7
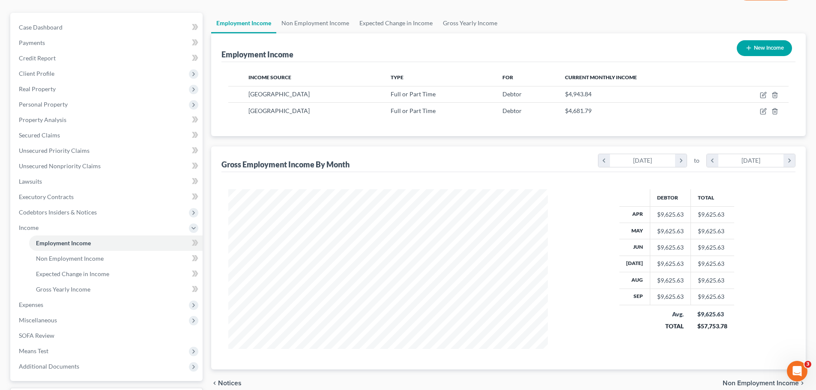
scroll to position [86, 0]
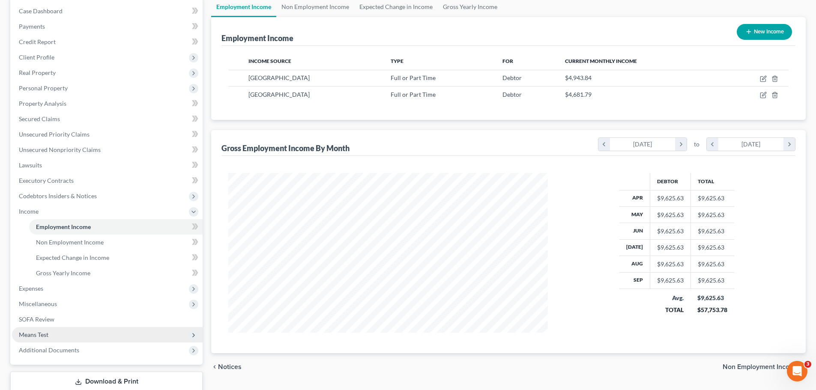
click at [45, 334] on span "Means Test" at bounding box center [34, 334] width 30 height 7
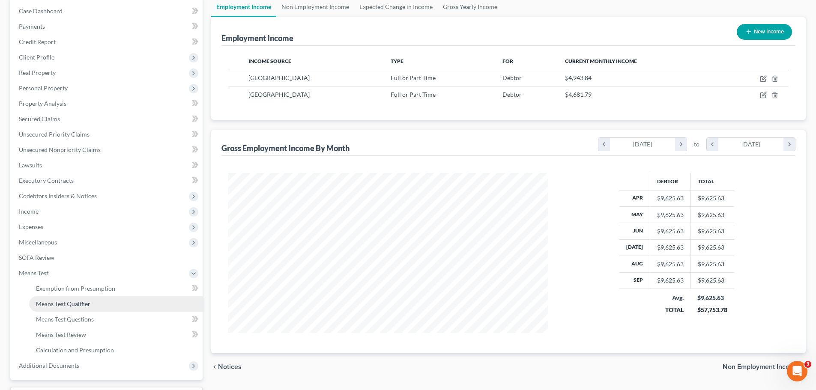
click at [88, 304] on span "Means Test Qualifier" at bounding box center [63, 303] width 54 height 7
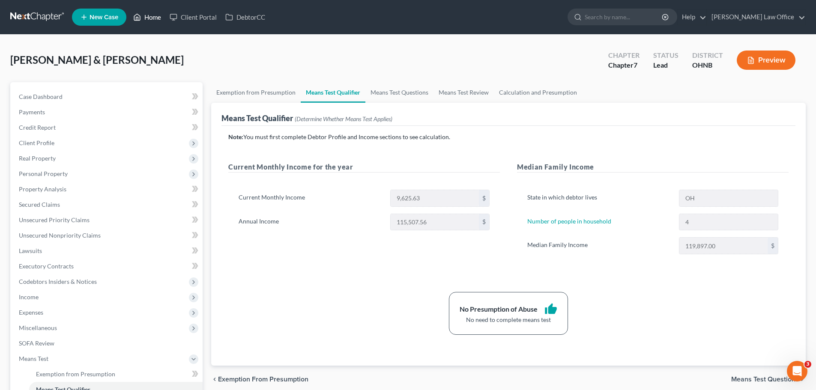
click at [148, 16] on link "Home" at bounding box center [147, 16] width 36 height 15
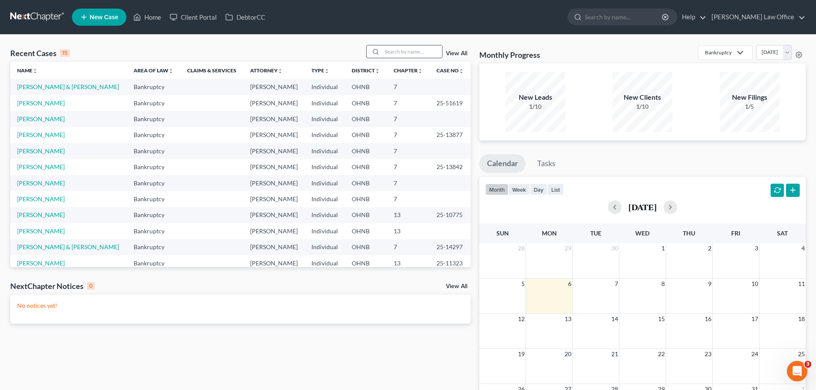
click at [399, 50] on input "search" at bounding box center [412, 51] width 60 height 12
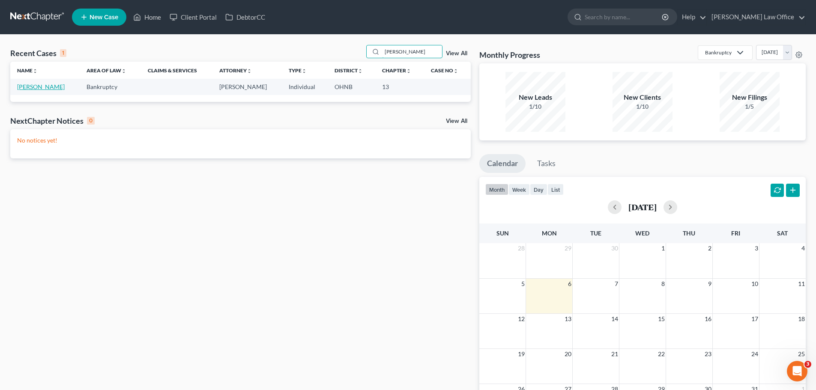
type input "[PERSON_NAME]"
click at [55, 85] on link "[PERSON_NAME]" at bounding box center [41, 86] width 48 height 7
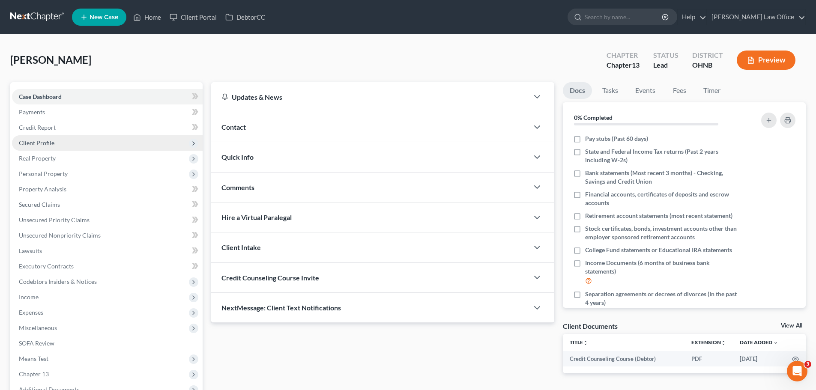
click at [40, 138] on span "Client Profile" at bounding box center [107, 142] width 191 height 15
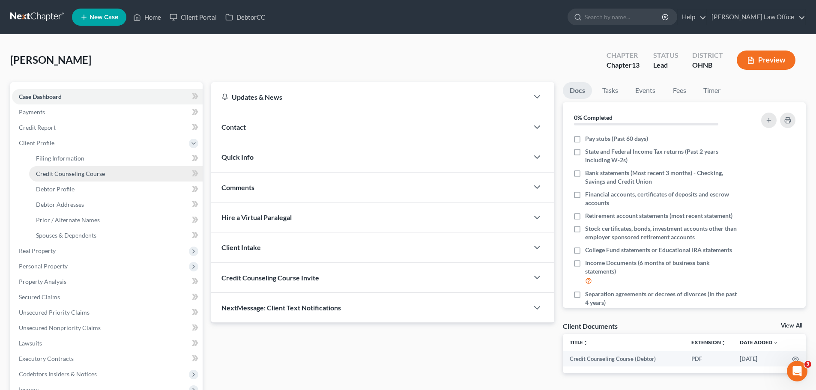
click at [66, 170] on span "Credit Counseling Course" at bounding box center [70, 173] width 69 height 7
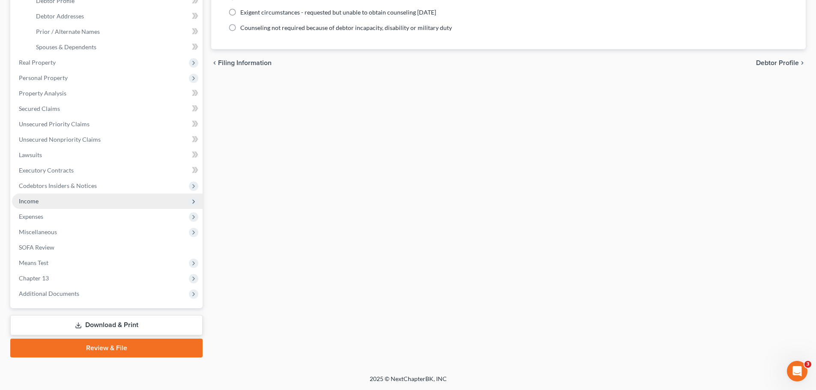
click at [42, 200] on span "Income" at bounding box center [107, 201] width 191 height 15
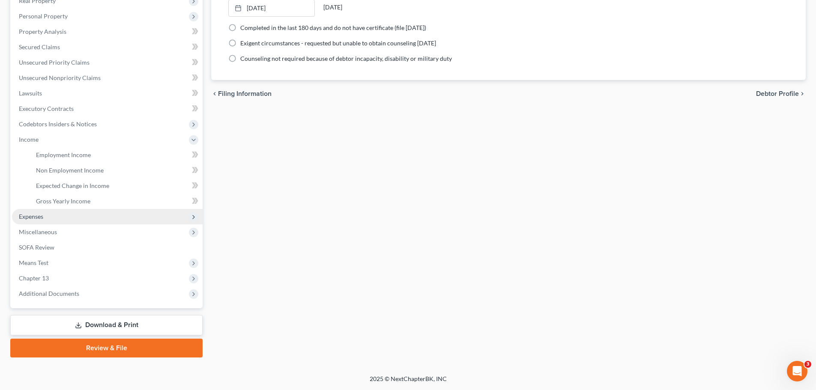
scroll to position [158, 0]
click at [78, 154] on span "Employment Income" at bounding box center [63, 154] width 55 height 7
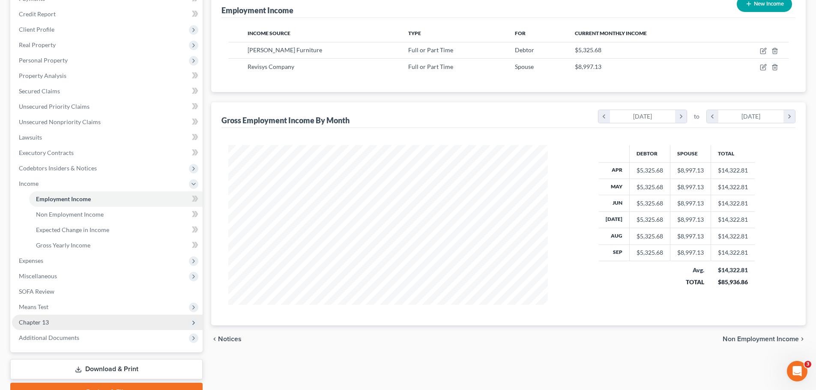
scroll to position [128, 0]
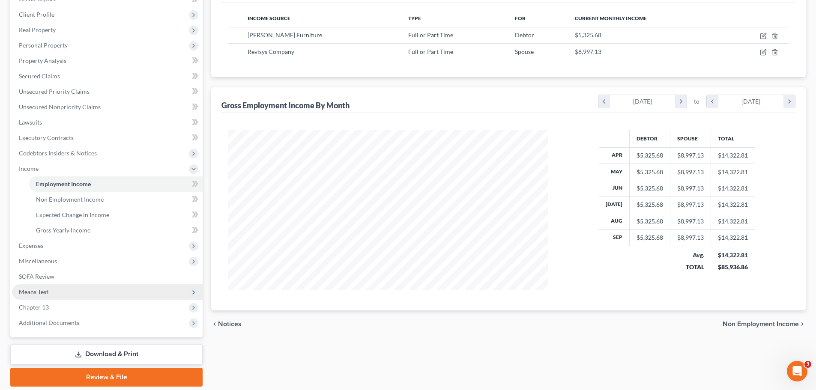
click at [54, 289] on span "Means Test" at bounding box center [107, 291] width 191 height 15
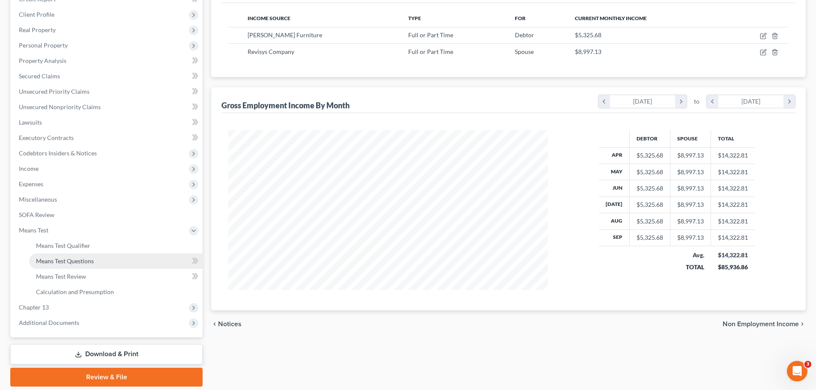
click at [80, 262] on span "Means Test Questions" at bounding box center [65, 260] width 58 height 7
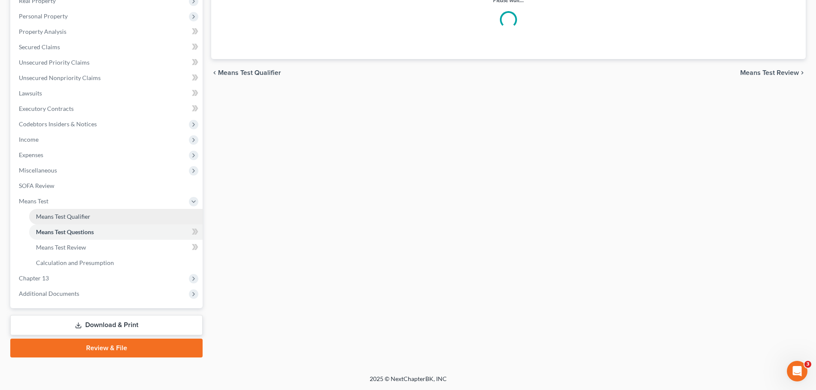
select select "1"
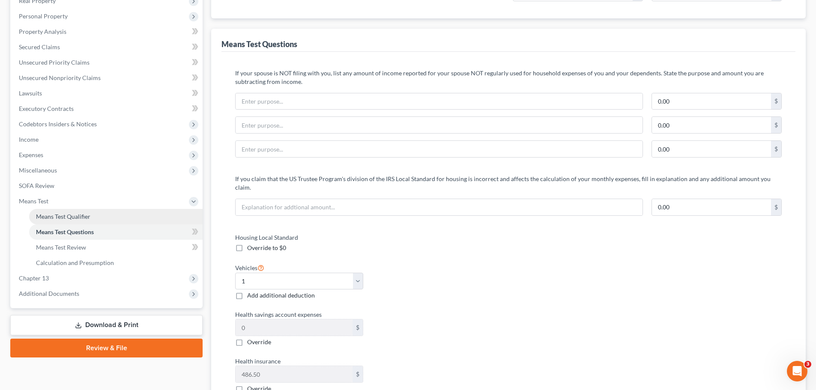
click at [77, 220] on span "Means Test Qualifier" at bounding box center [63, 216] width 54 height 7
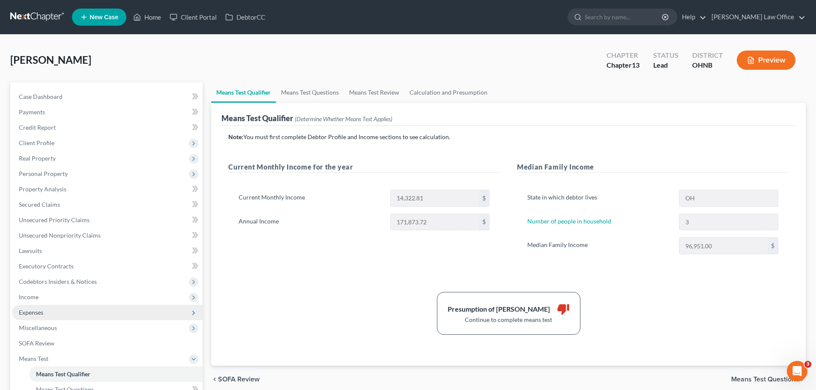
click at [55, 308] on span "Expenses" at bounding box center [107, 312] width 191 height 15
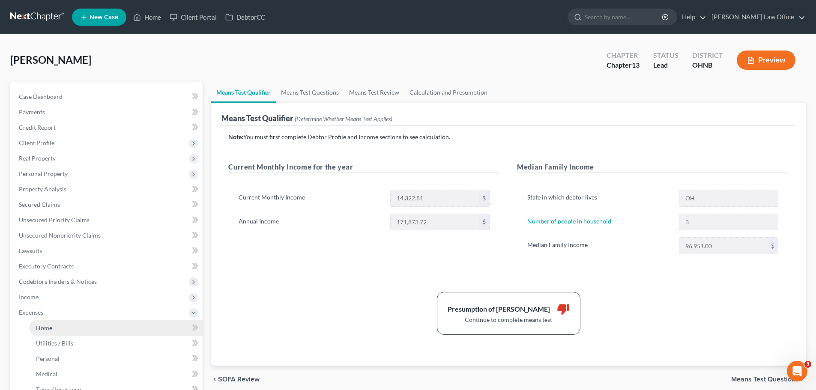
click at [66, 325] on link "Home" at bounding box center [115, 327] width 173 height 15
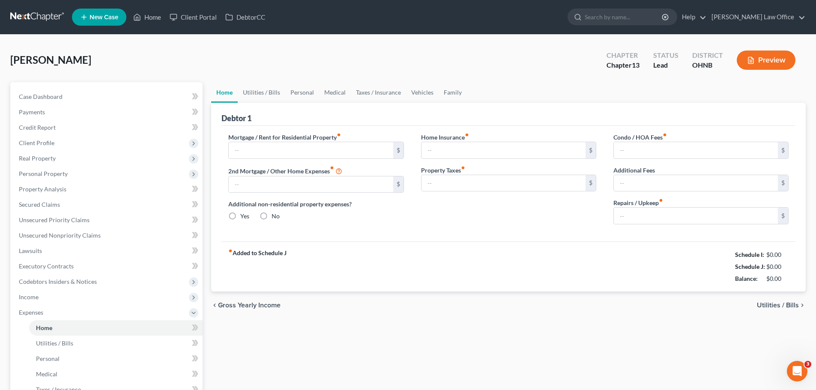
type input "1,465.00"
type input "0.00"
radio input "true"
type input "0.00"
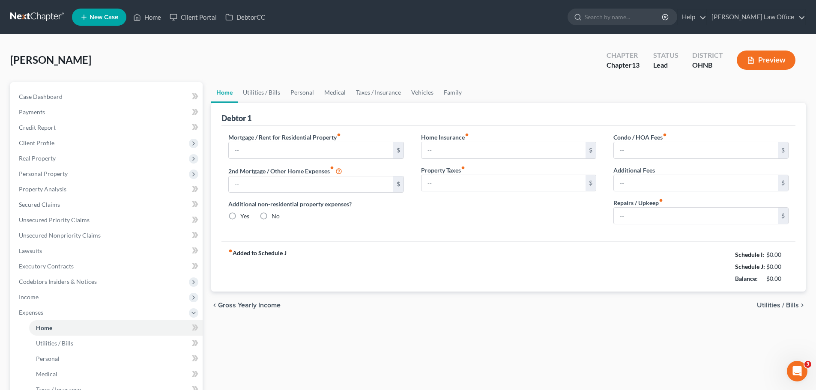
type input "0.00"
type input "150.00"
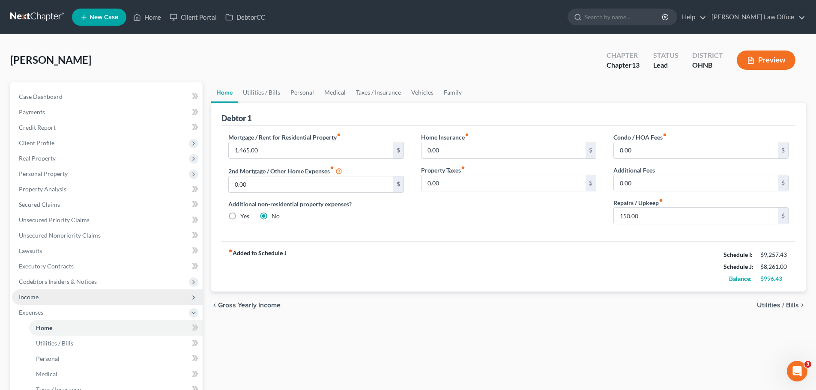
click at [39, 297] on span "Income" at bounding box center [107, 296] width 191 height 15
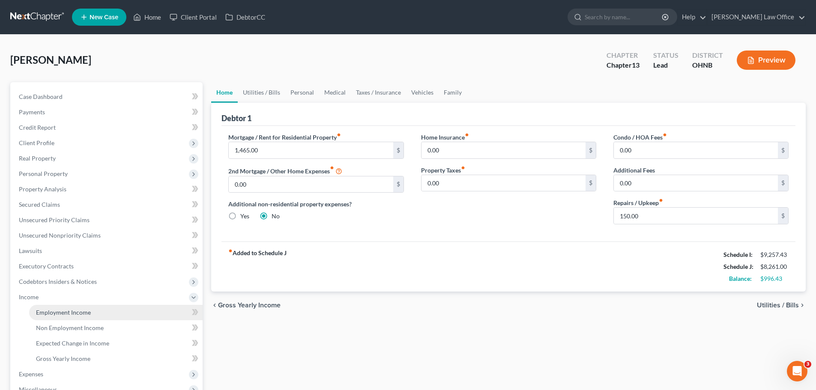
click at [84, 313] on span "Employment Income" at bounding box center [63, 312] width 55 height 7
